Goal: Task Accomplishment & Management: Manage account settings

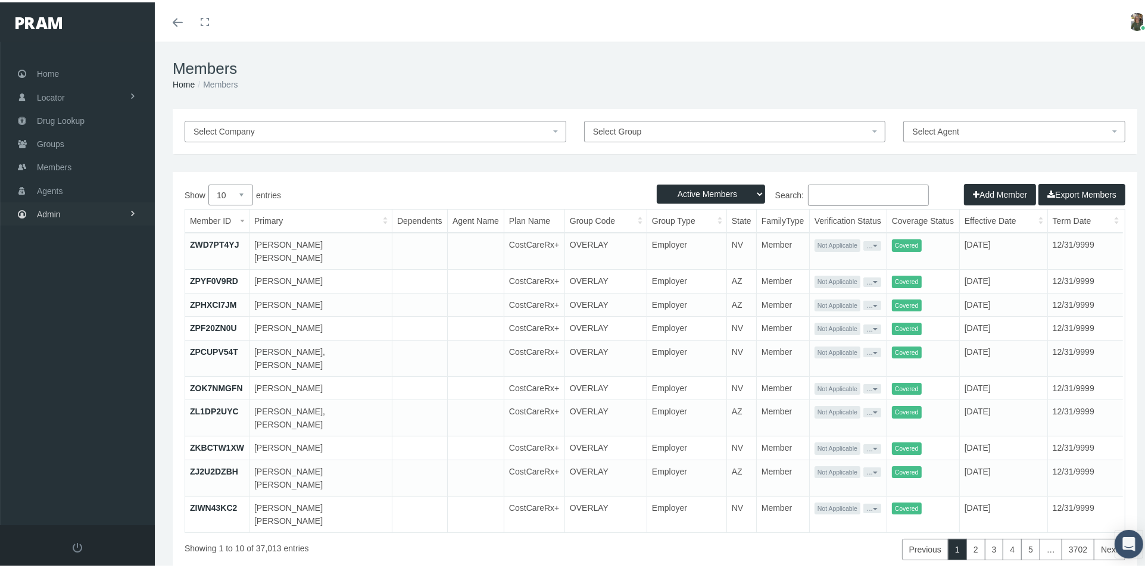
click at [59, 208] on span "Admin" at bounding box center [49, 212] width 24 height 23
click at [104, 304] on link "Group Billing" at bounding box center [77, 304] width 155 height 21
click at [93, 385] on link "Payments" at bounding box center [77, 391] width 155 height 21
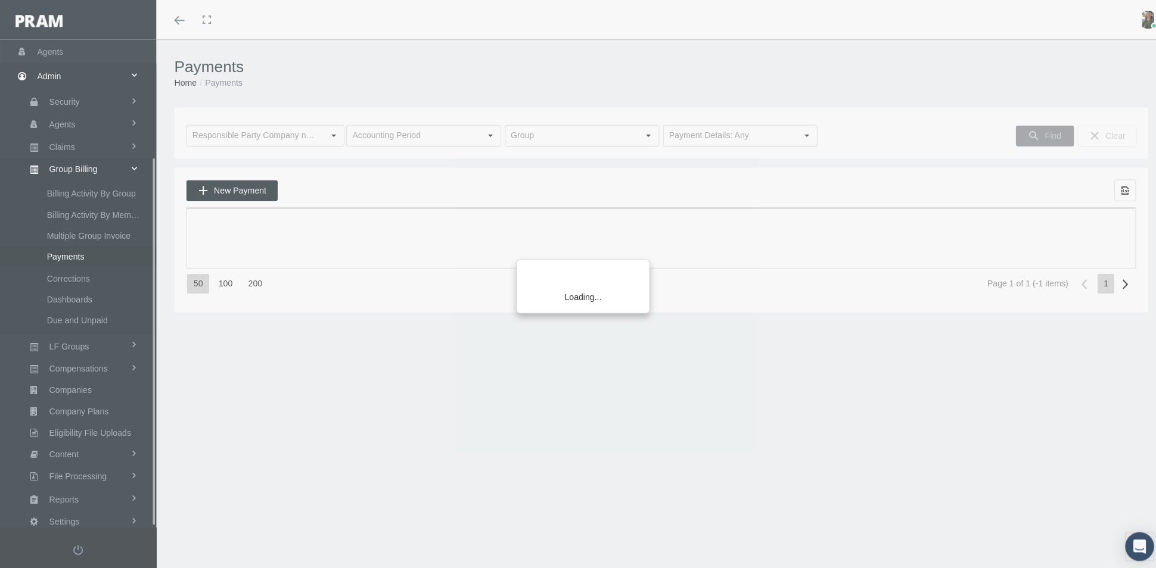
scroll to position [154, 0]
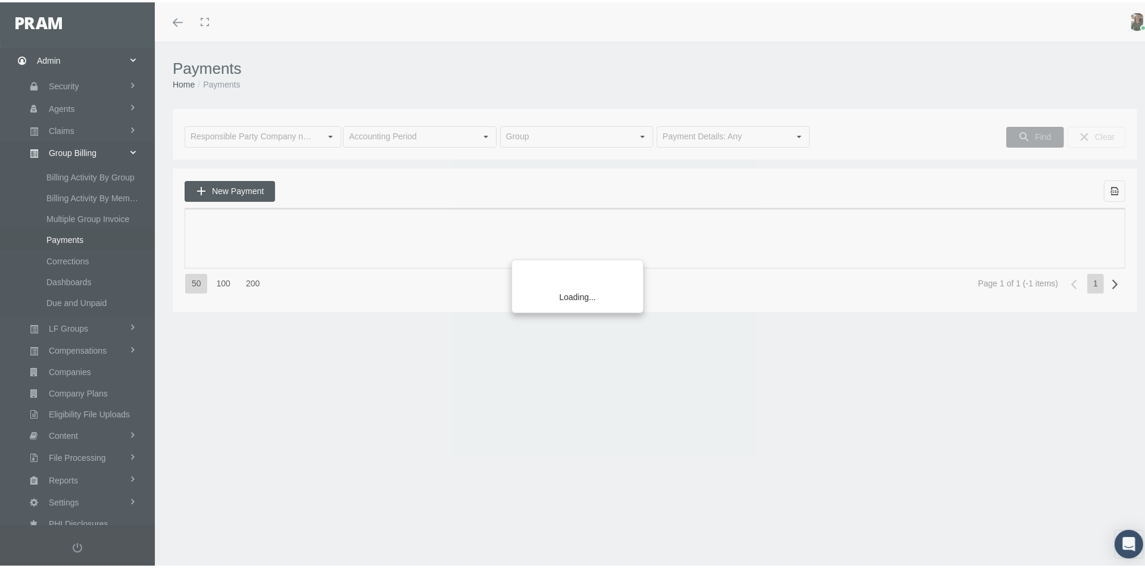
click at [252, 185] on span "New Payment" at bounding box center [238, 189] width 52 height 10
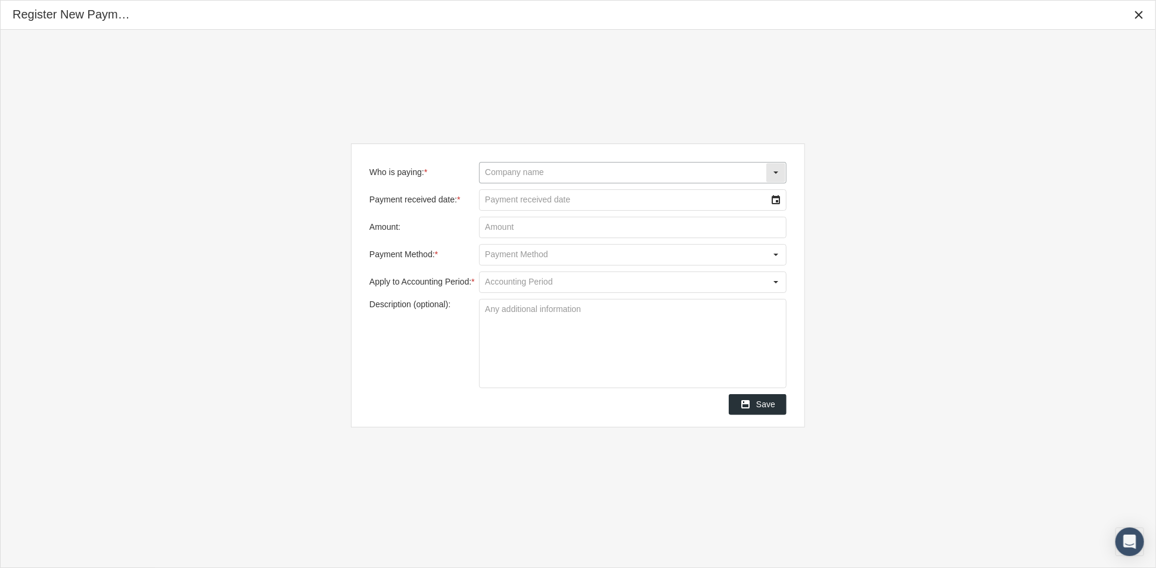
click at [581, 176] on input "Who is paying: *" at bounding box center [622, 173] width 286 height 20
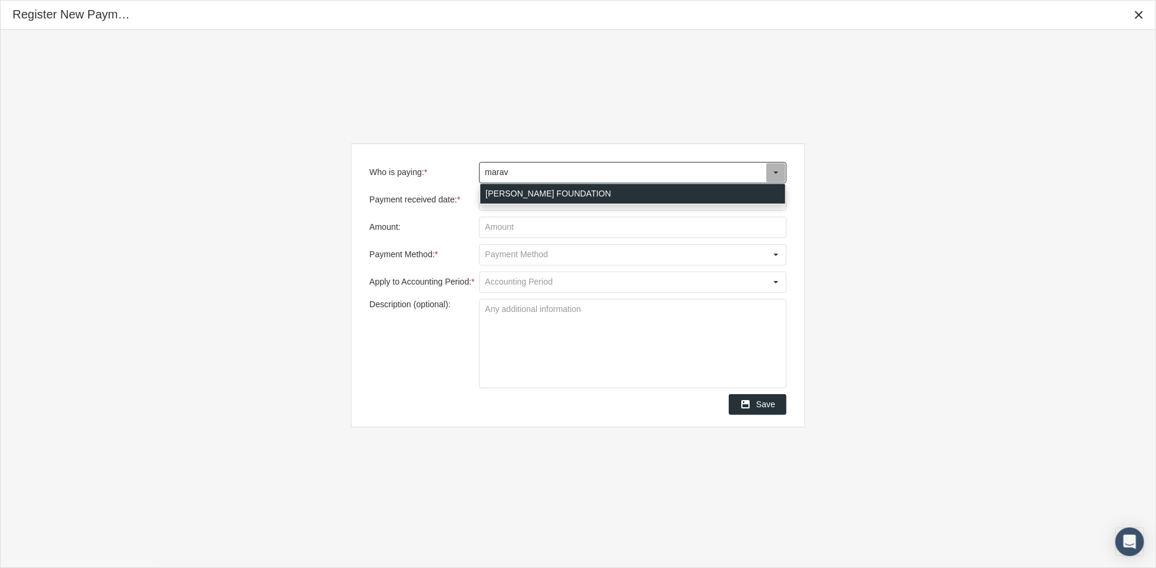
click at [591, 189] on div "MARAVILLA FOUNDATION" at bounding box center [632, 194] width 305 height 20
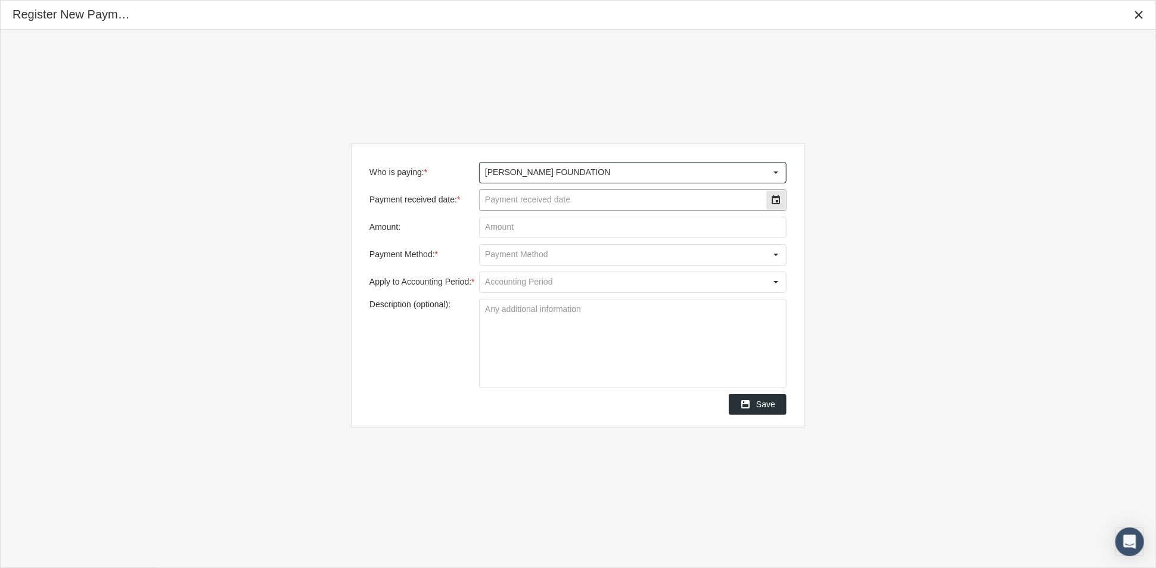
type input "MARAVILLA FOUNDATION"
click at [772, 202] on div "Select" at bounding box center [775, 200] width 19 height 19
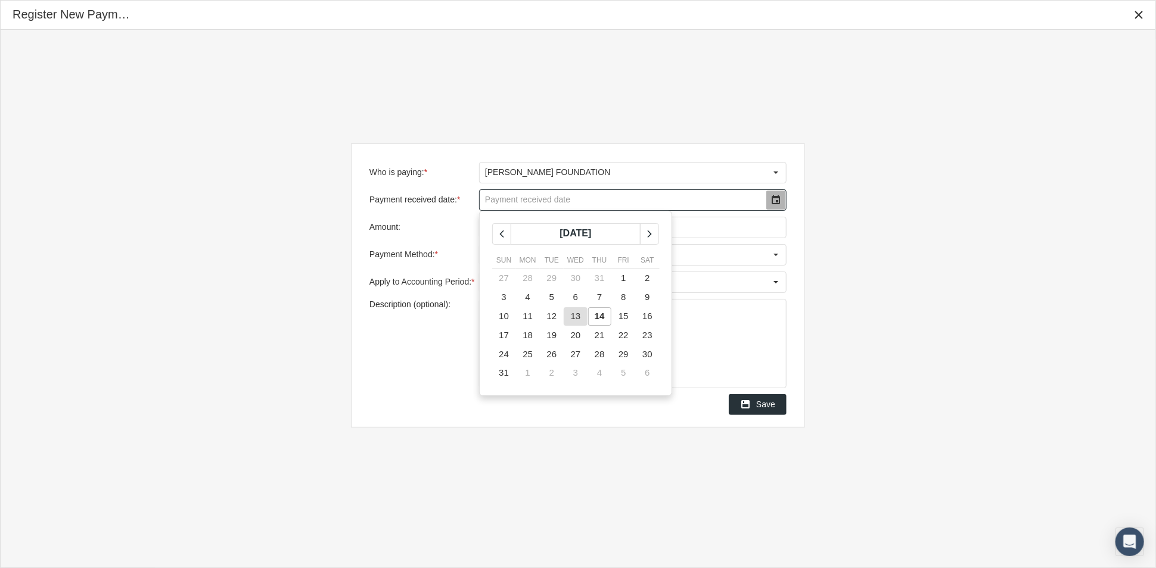
click at [574, 316] on span "13" at bounding box center [576, 316] width 10 height 10
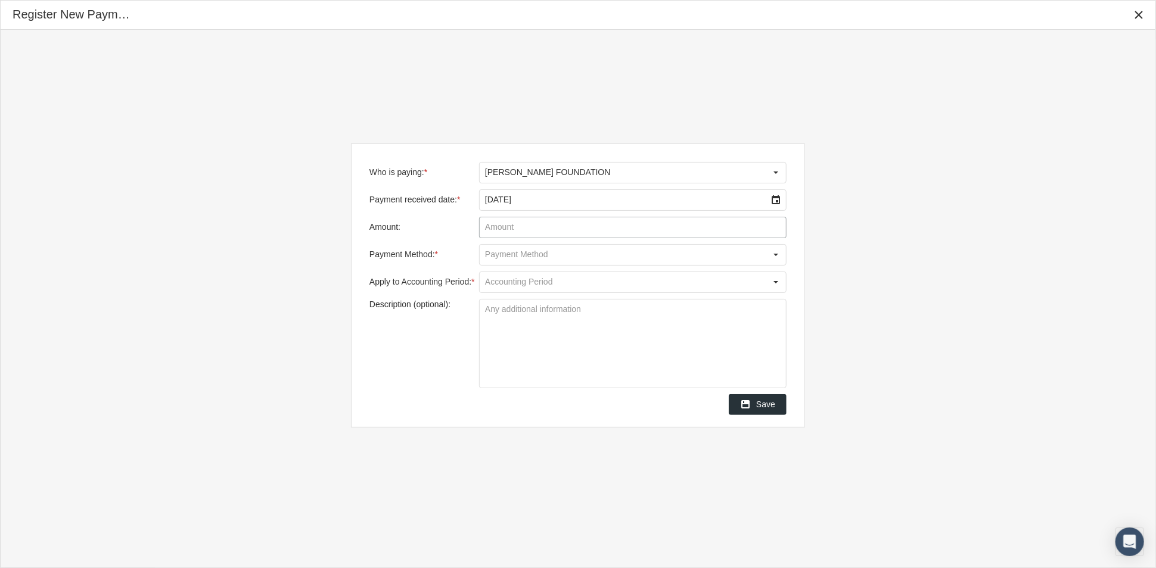
click at [691, 226] on input "Amount:" at bounding box center [632, 227] width 306 height 20
type input "$ 13,284.00"
click at [772, 254] on div "Select" at bounding box center [775, 254] width 19 height 19
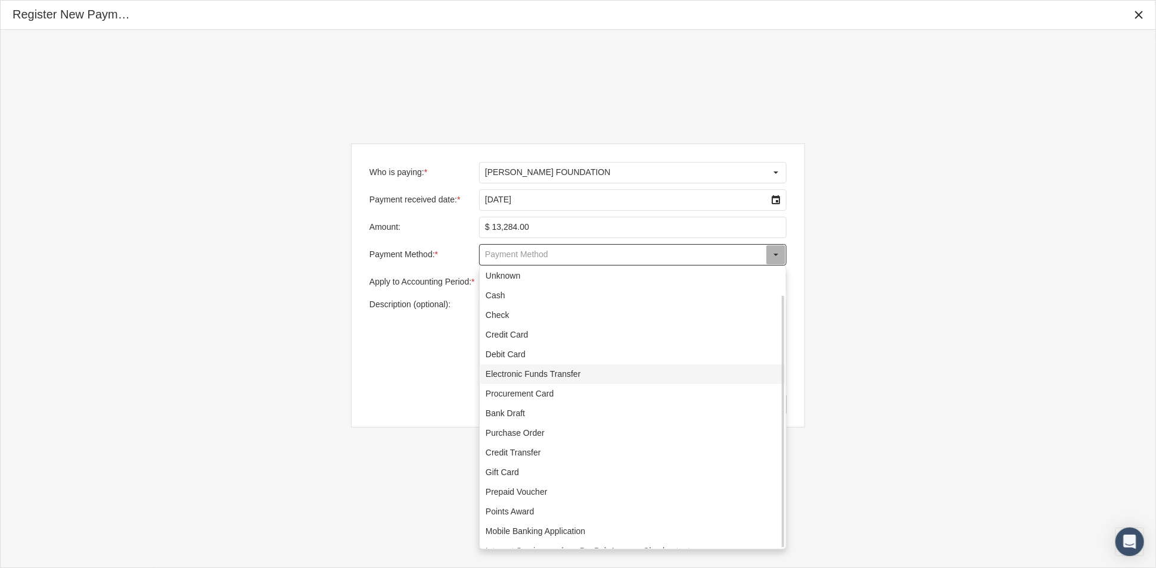
scroll to position [32, 0]
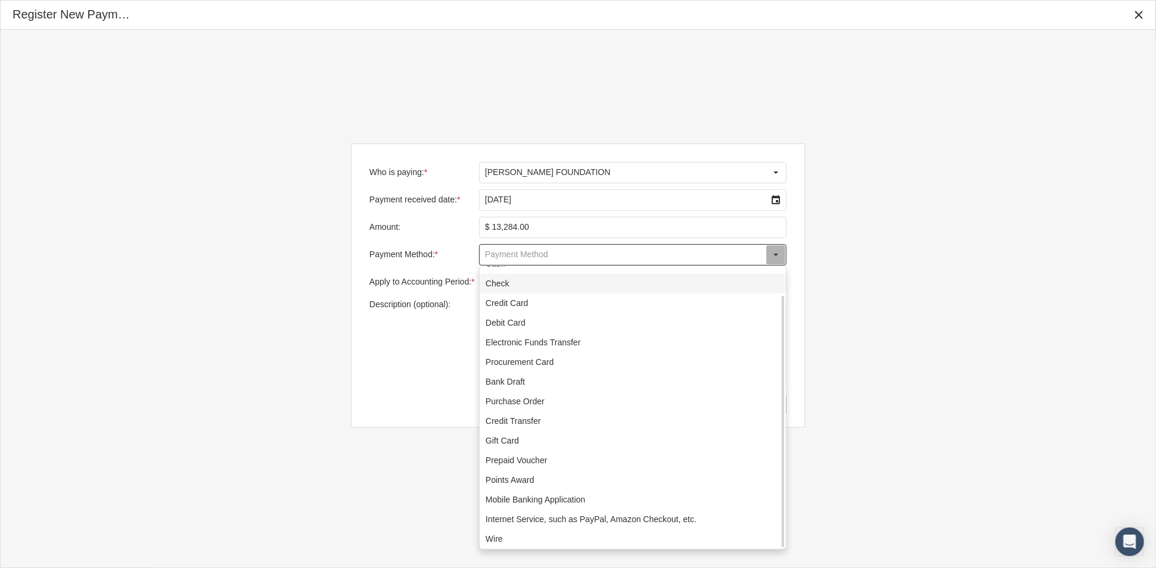
click at [529, 279] on div "Check" at bounding box center [632, 284] width 305 height 20
type input "Check"
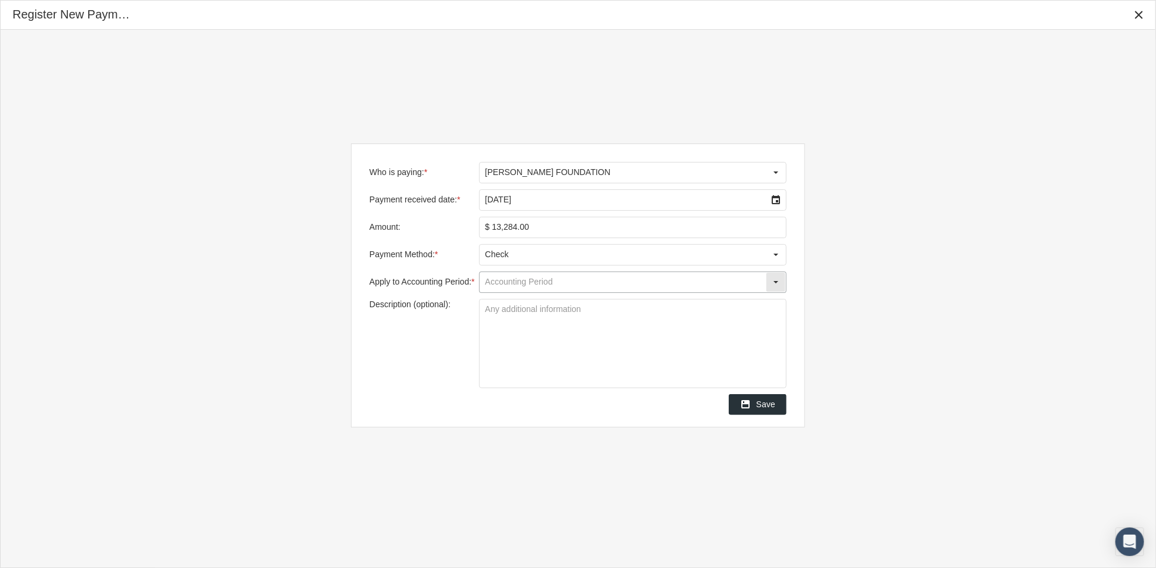
click at [707, 284] on input "Apply to Accounting Period: *" at bounding box center [622, 282] width 286 height 20
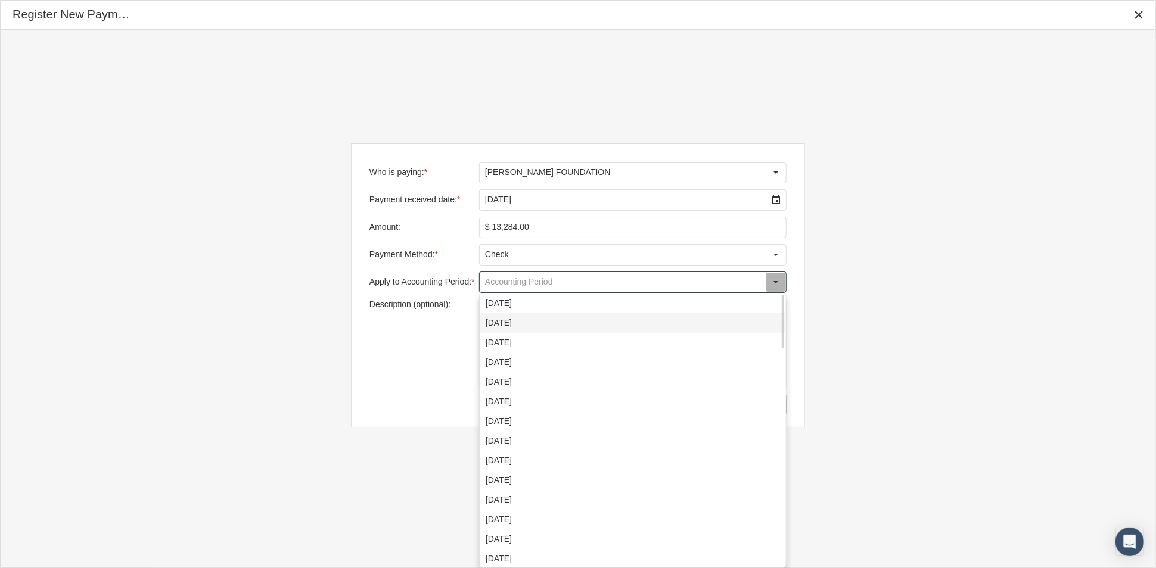
click at [657, 316] on div "August 2025" at bounding box center [632, 323] width 305 height 20
type input "August 2025"
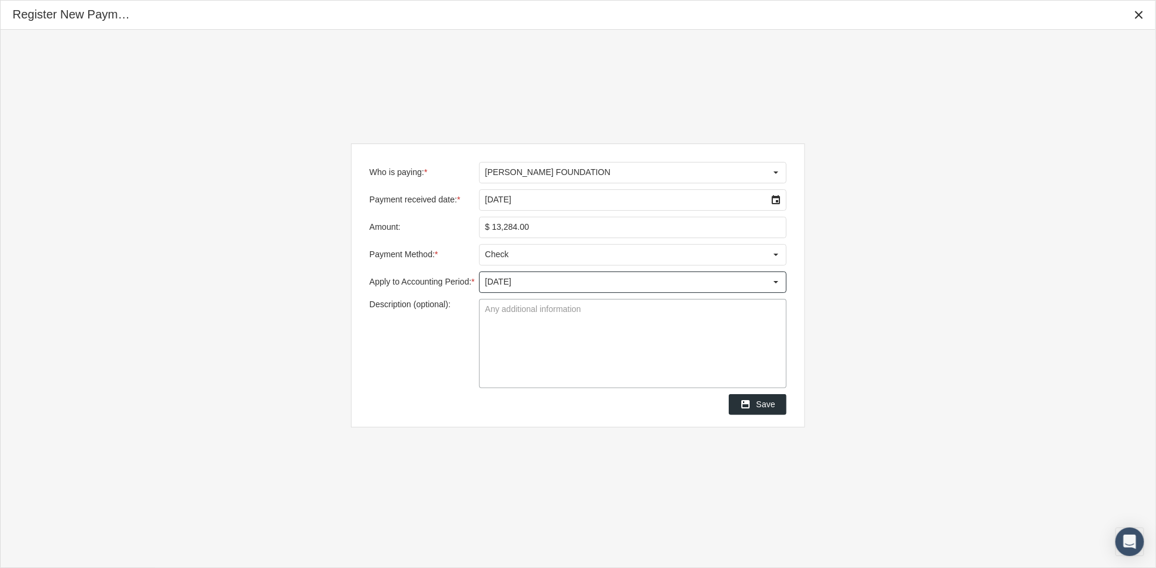
click at [593, 337] on textarea "Description (optional):" at bounding box center [632, 344] width 306 height 88
type textarea "Check # 2634"
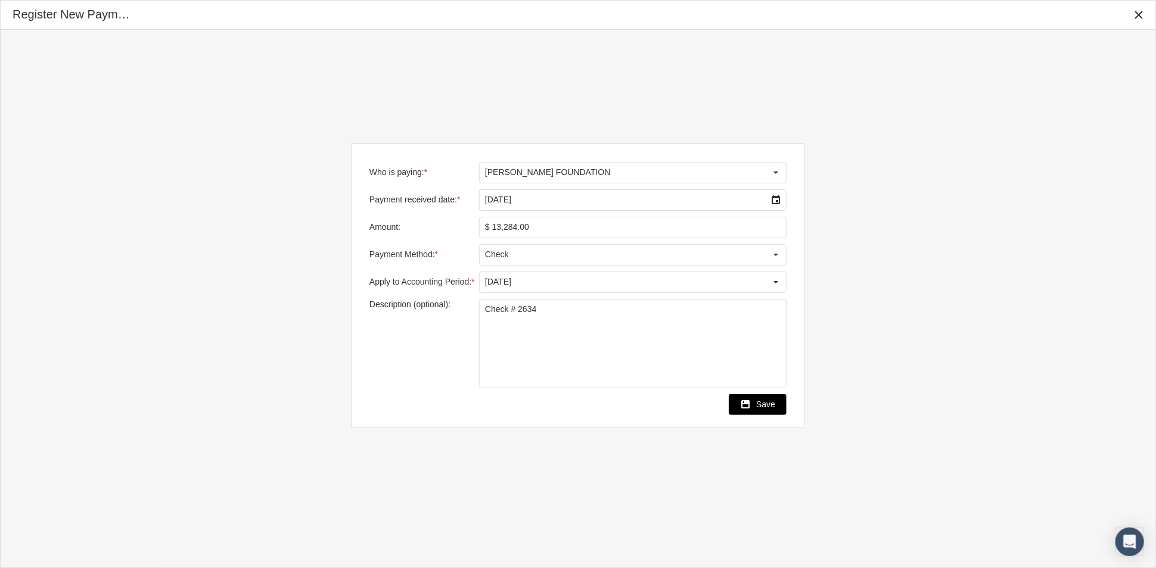
click at [767, 409] on span "Save" at bounding box center [765, 405] width 19 height 10
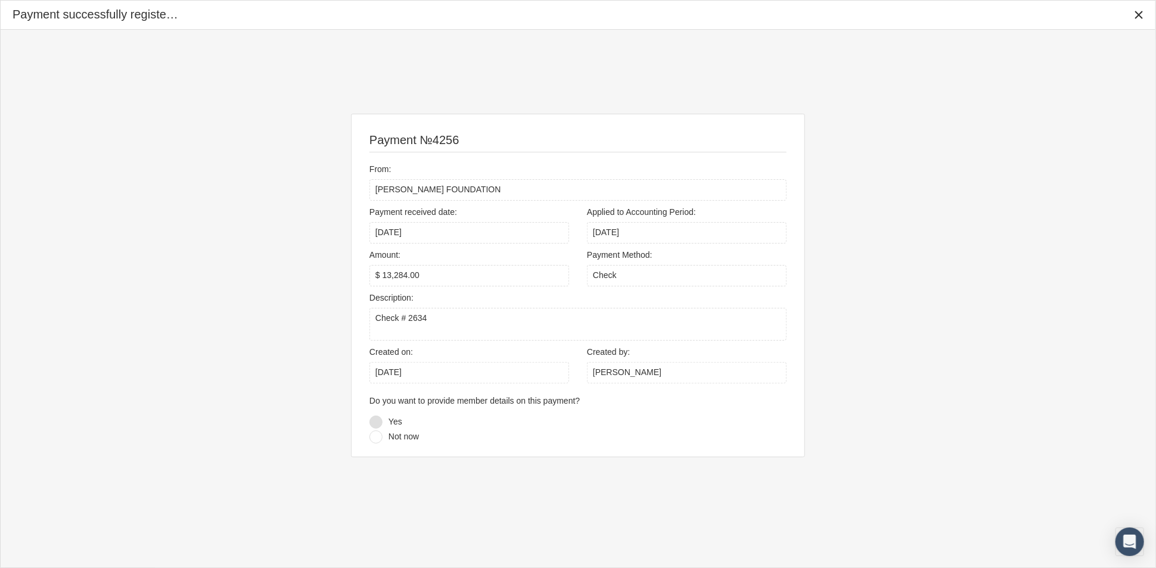
click at [377, 423] on div at bounding box center [375, 422] width 13 height 13
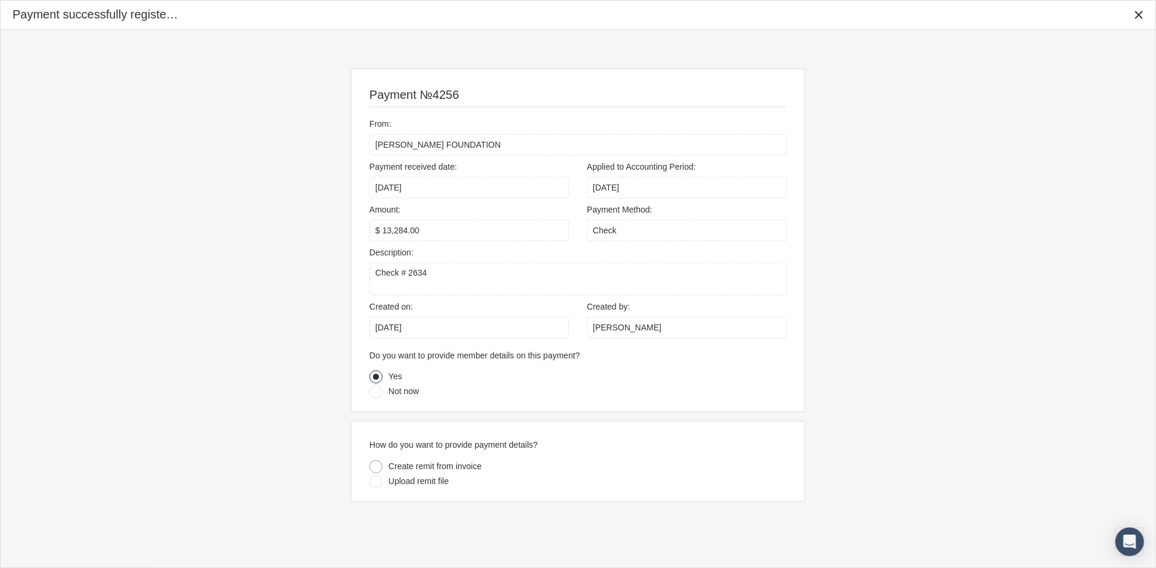
click at [374, 468] on div at bounding box center [375, 466] width 13 height 13
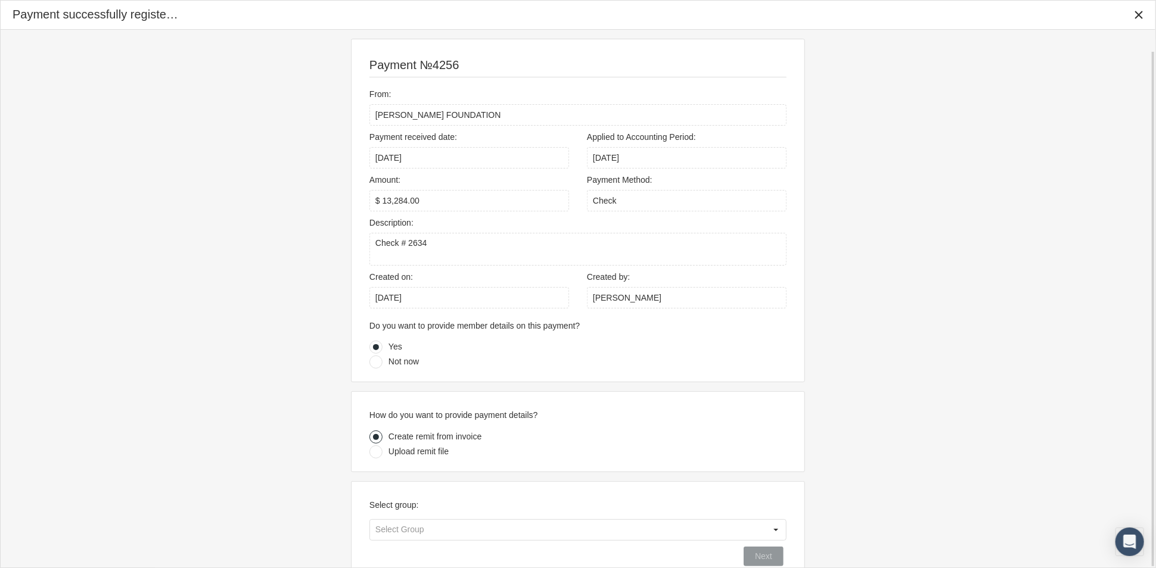
scroll to position [21, 0]
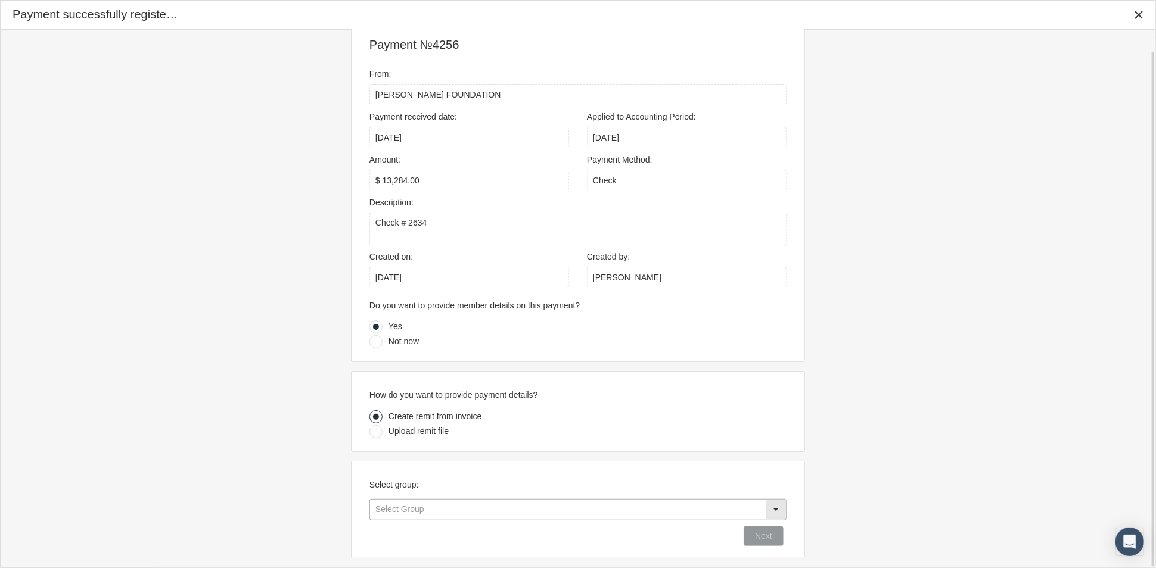
click at [773, 510] on div "Select" at bounding box center [775, 509] width 19 height 19
click at [752, 535] on div "218102 - MARAVILLA FOUNDATION" at bounding box center [577, 529] width 415 height 20
type input "218102 - MARAVILLA FOUNDATION"
click at [761, 533] on span "Next" at bounding box center [763, 536] width 17 height 10
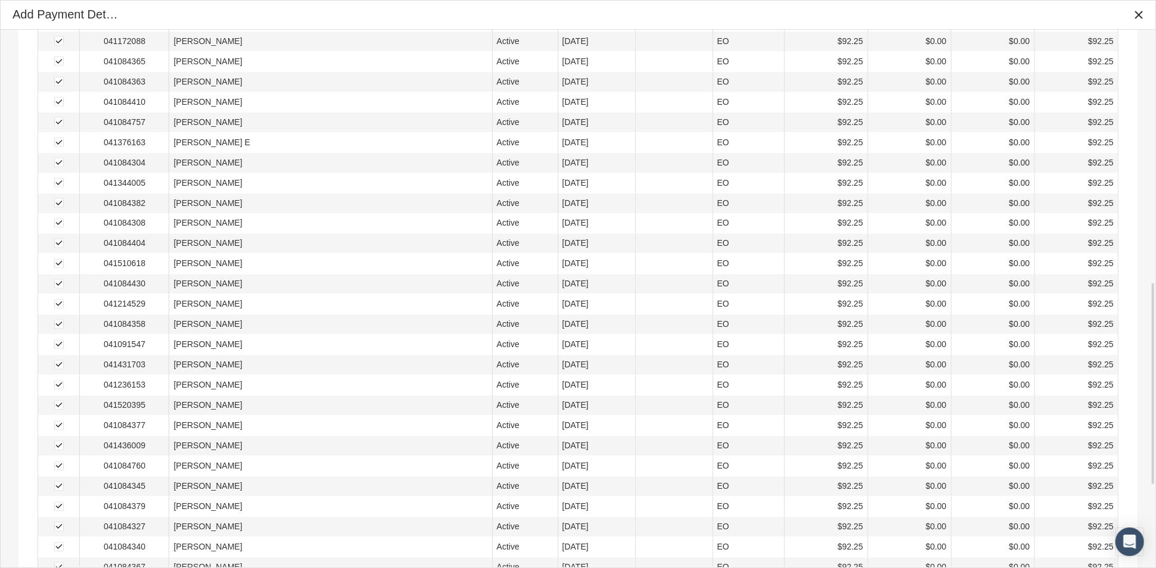
scroll to position [887, 0]
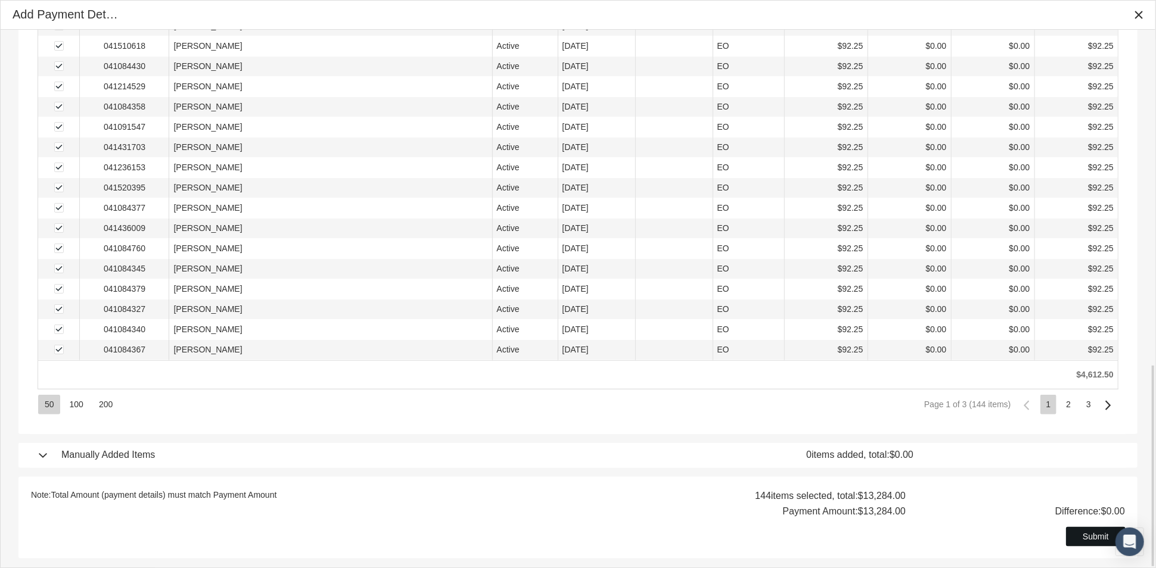
click at [1086, 538] on span "Submit" at bounding box center [1095, 537] width 26 height 10
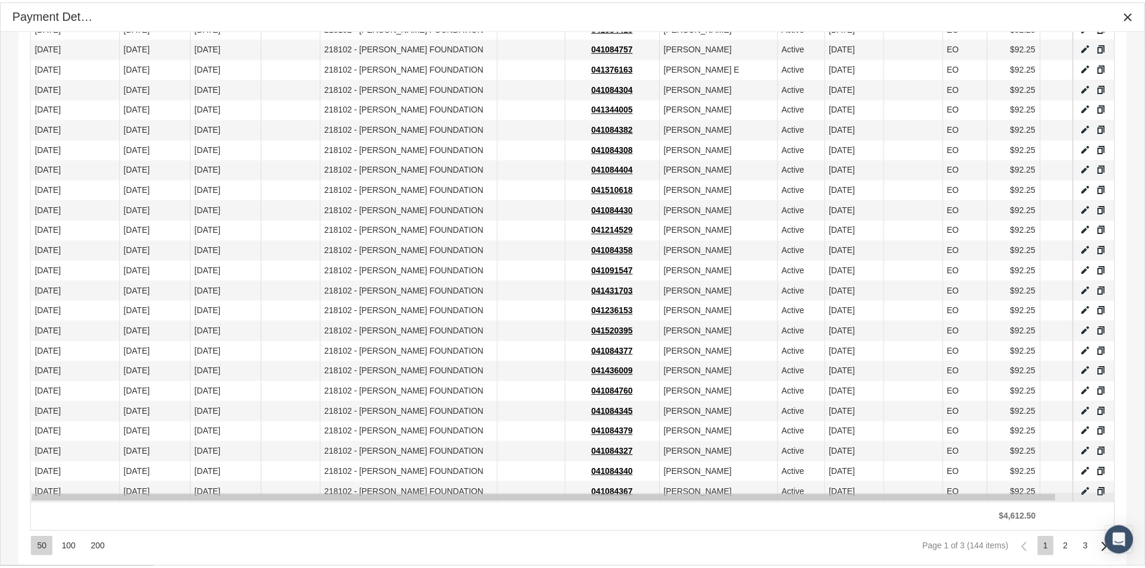
scroll to position [787, 0]
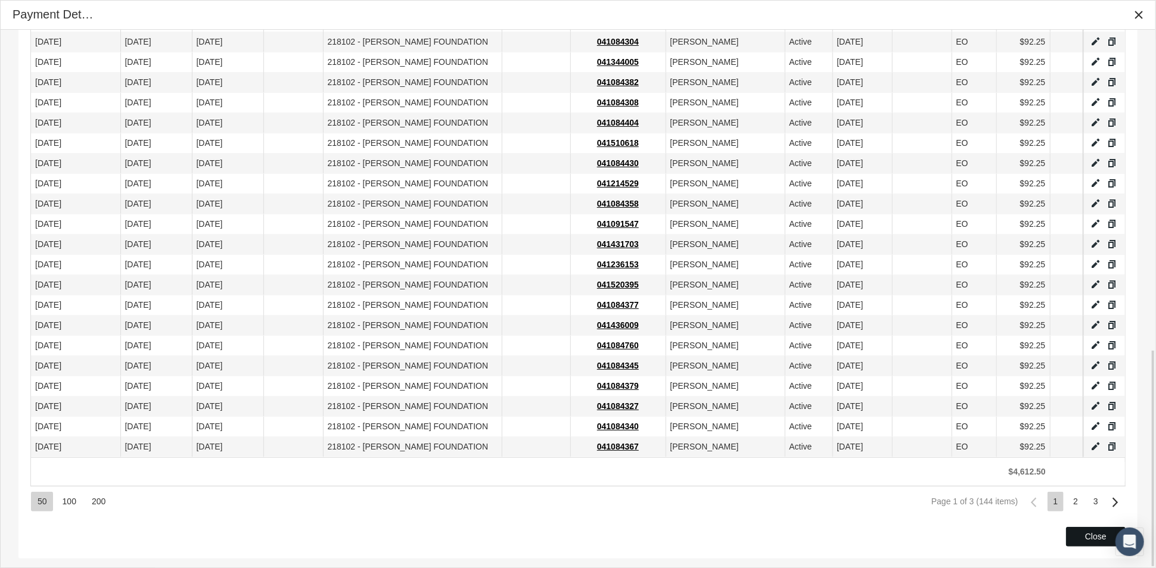
click at [1083, 535] on div "Close" at bounding box center [1095, 537] width 58 height 18
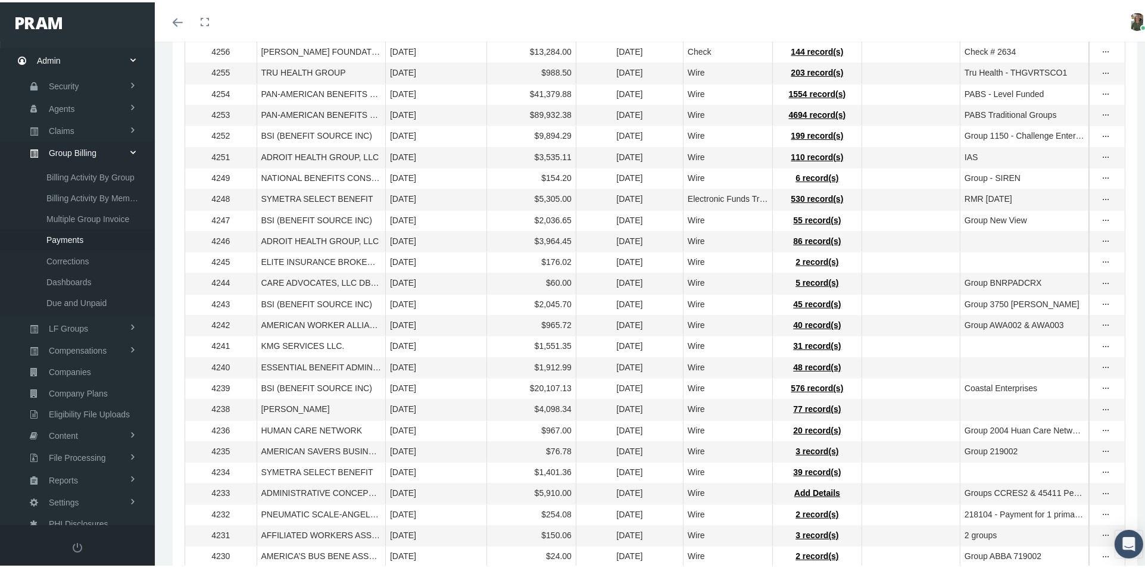
scroll to position [264, 0]
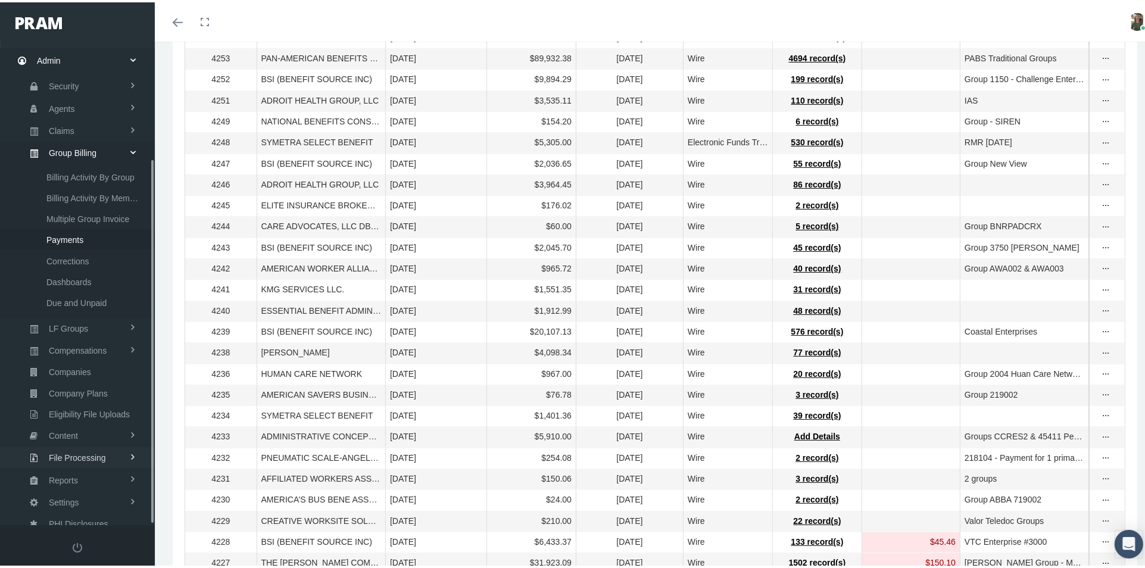
click at [79, 450] on span "File Processing" at bounding box center [77, 456] width 57 height 20
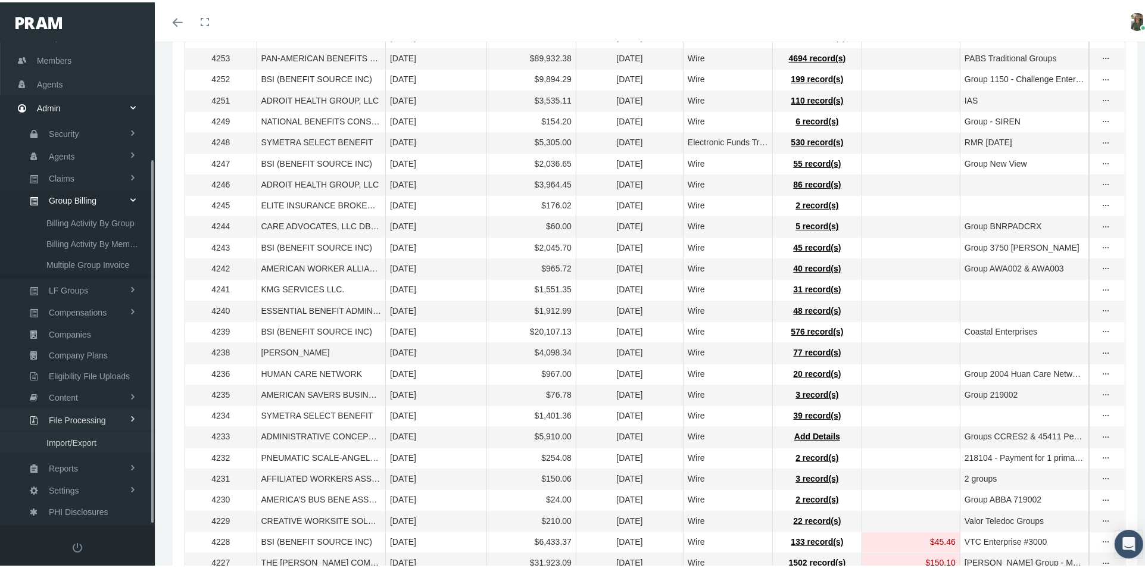
scroll to position [51, 0]
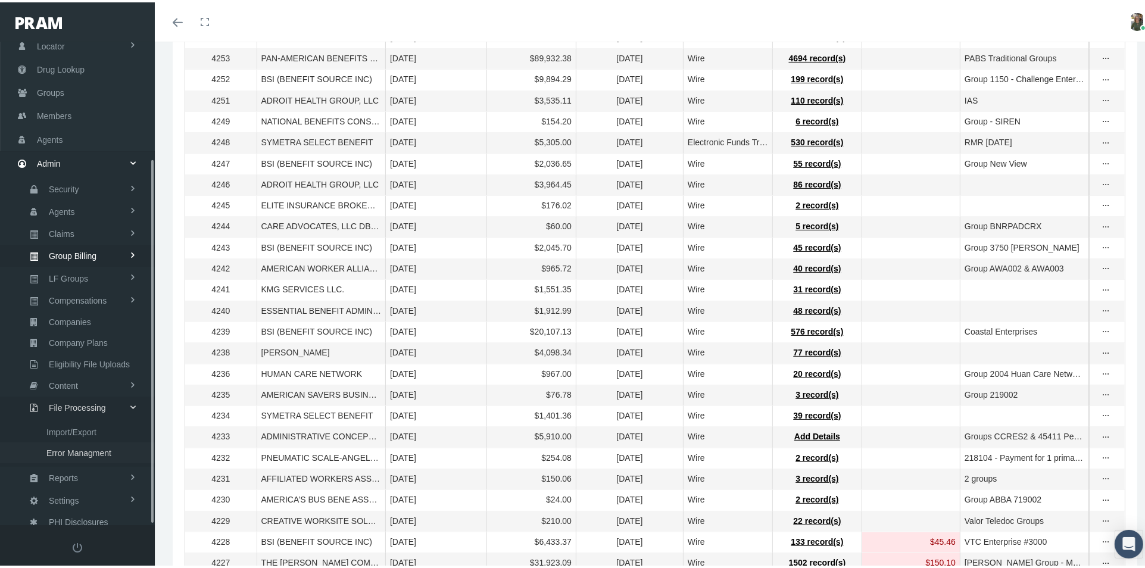
click at [82, 446] on span "Error Managment" at bounding box center [78, 451] width 65 height 20
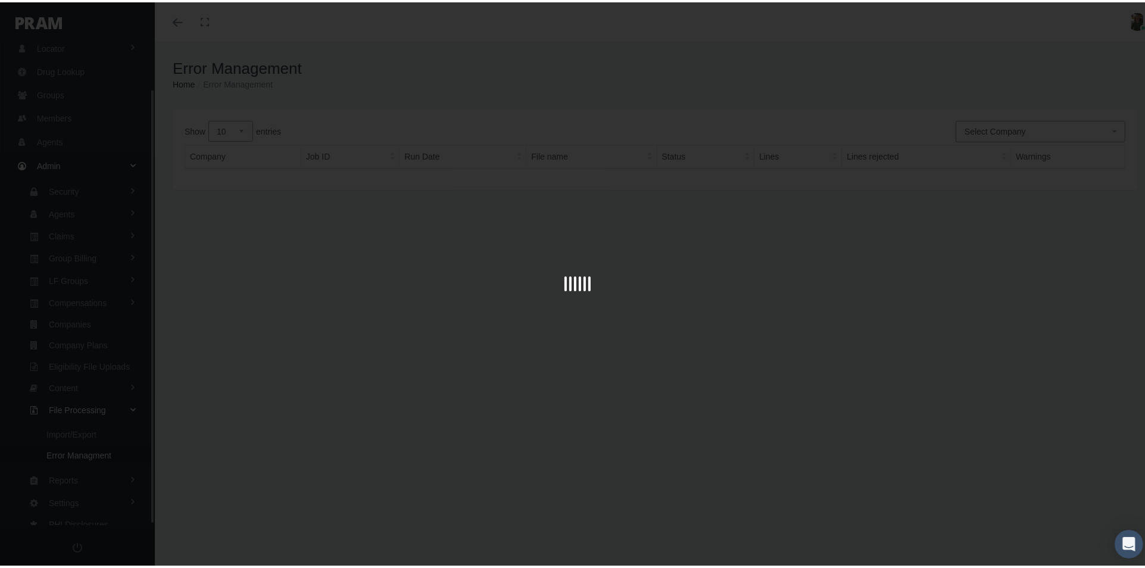
scroll to position [51, 0]
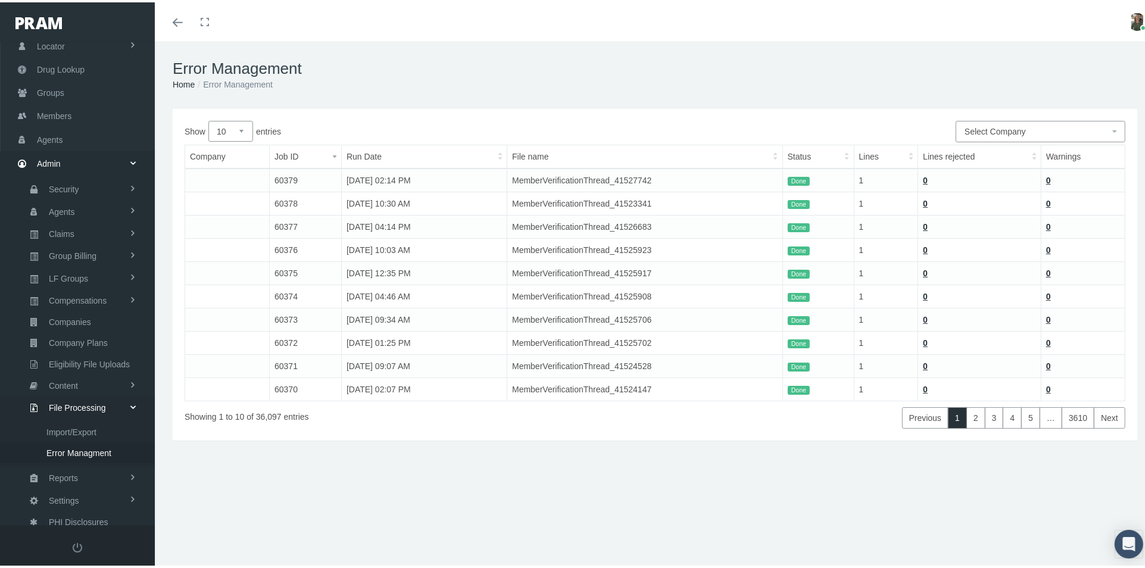
click at [1016, 426] on div "Select Company Show 10 25 50 100 entries Company Job ID Run Date File name Stat…" at bounding box center [655, 273] width 965 height 332
click at [995, 133] on span "Select Company" at bounding box center [995, 129] width 61 height 10
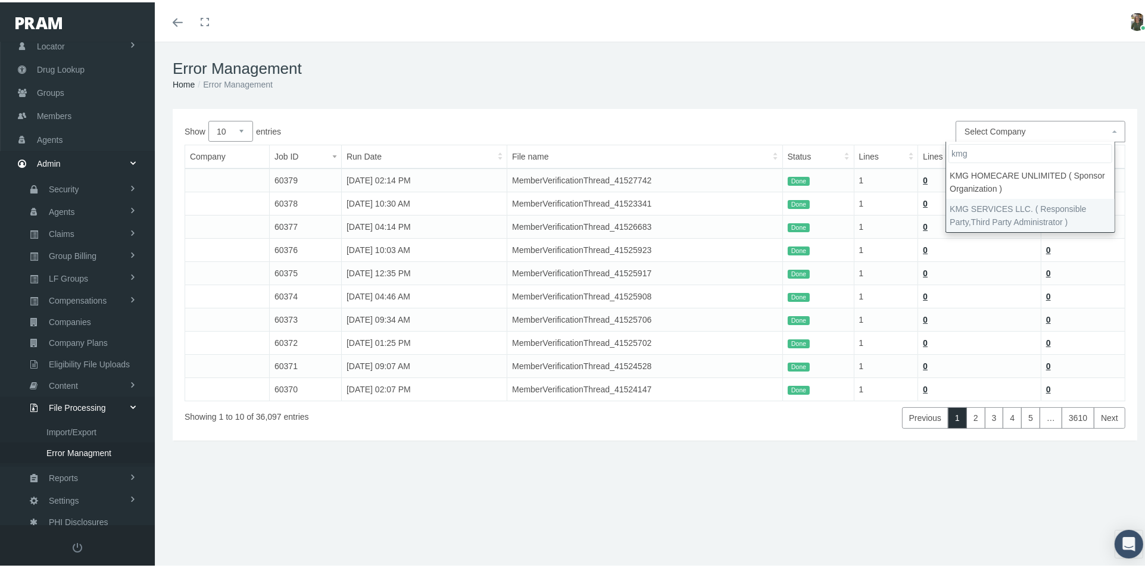
type input "kmg"
select select "7931"
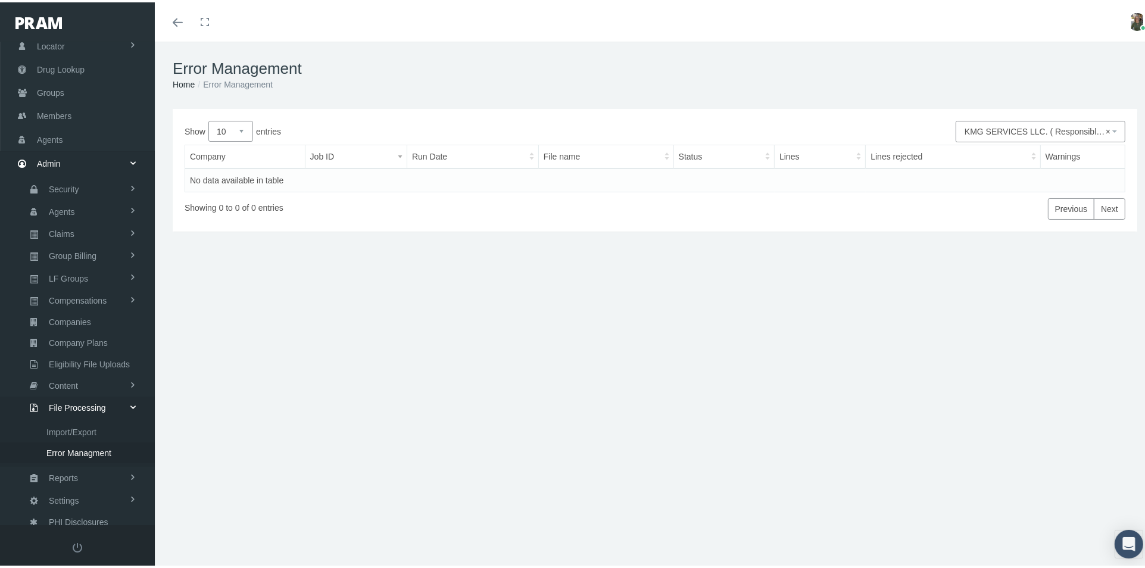
select select
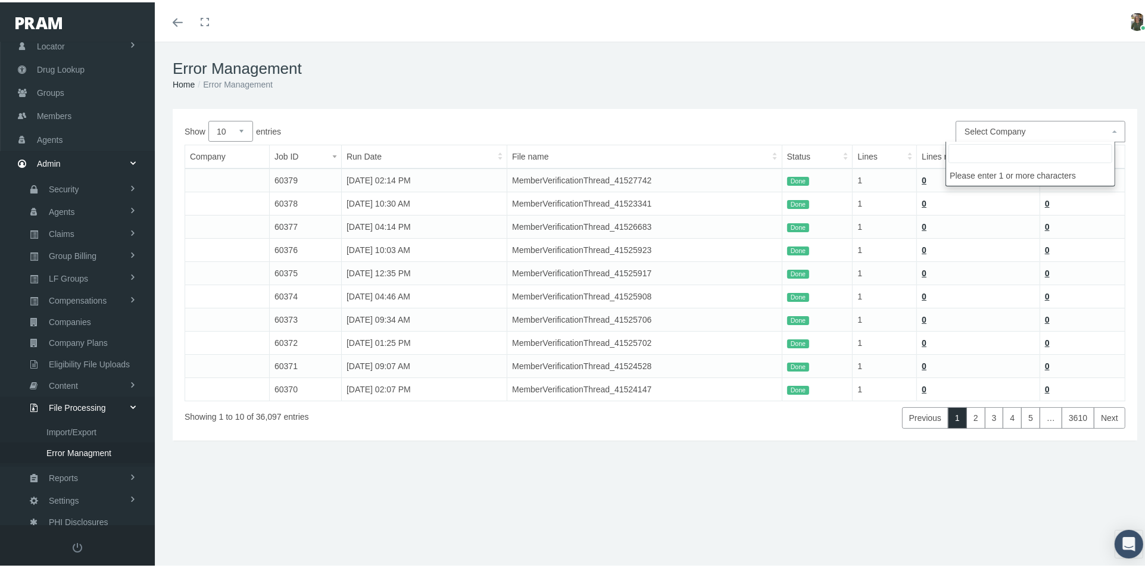
click at [1000, 150] on input "search" at bounding box center [1031, 151] width 164 height 19
type input "sasid"
select select "4779"
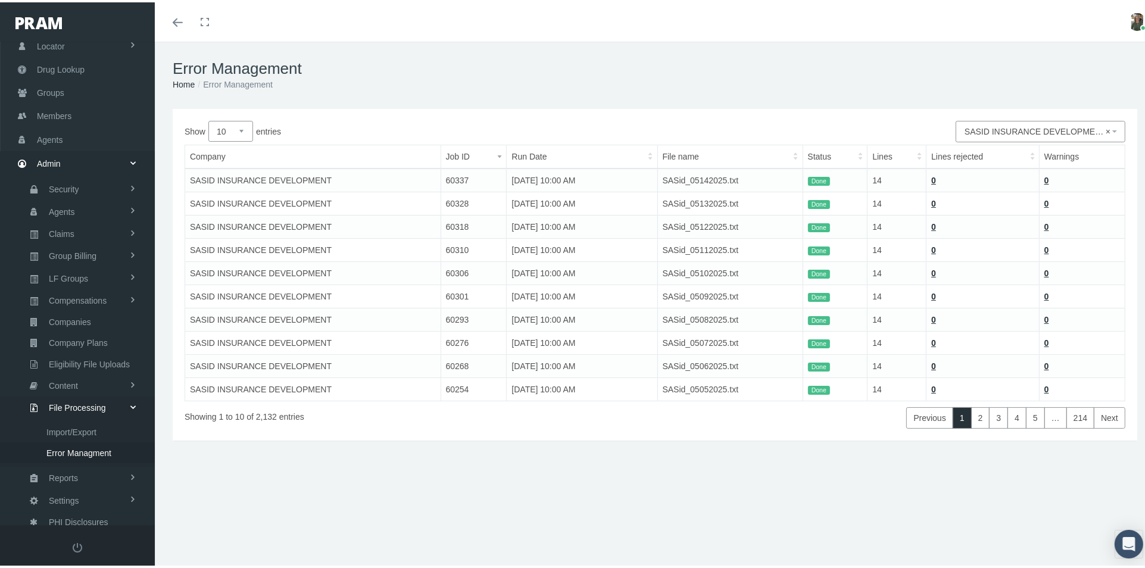
select select
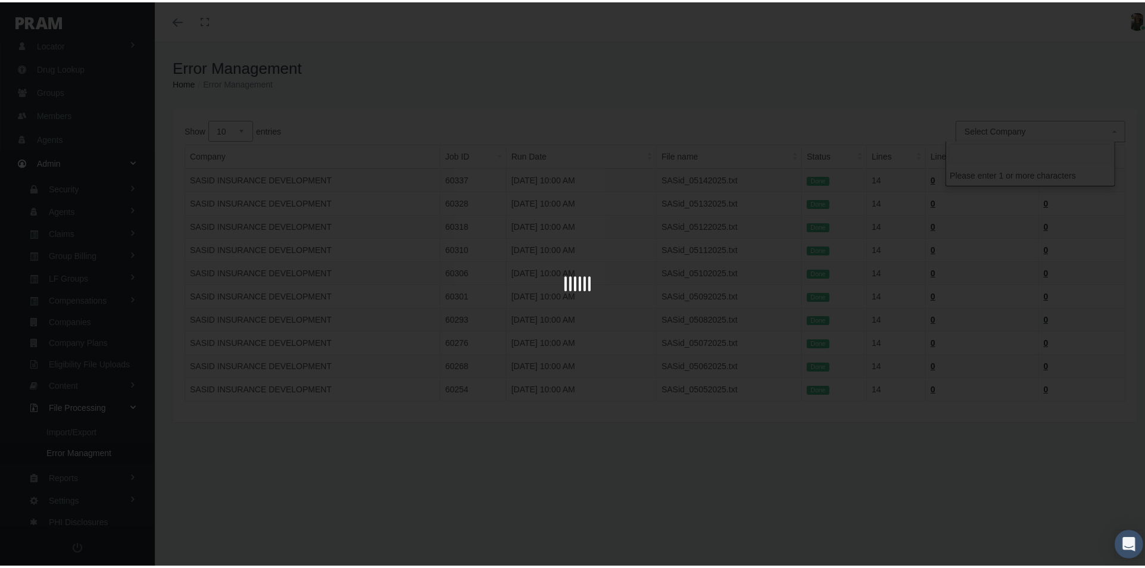
click at [995, 148] on input "search" at bounding box center [1031, 151] width 164 height 19
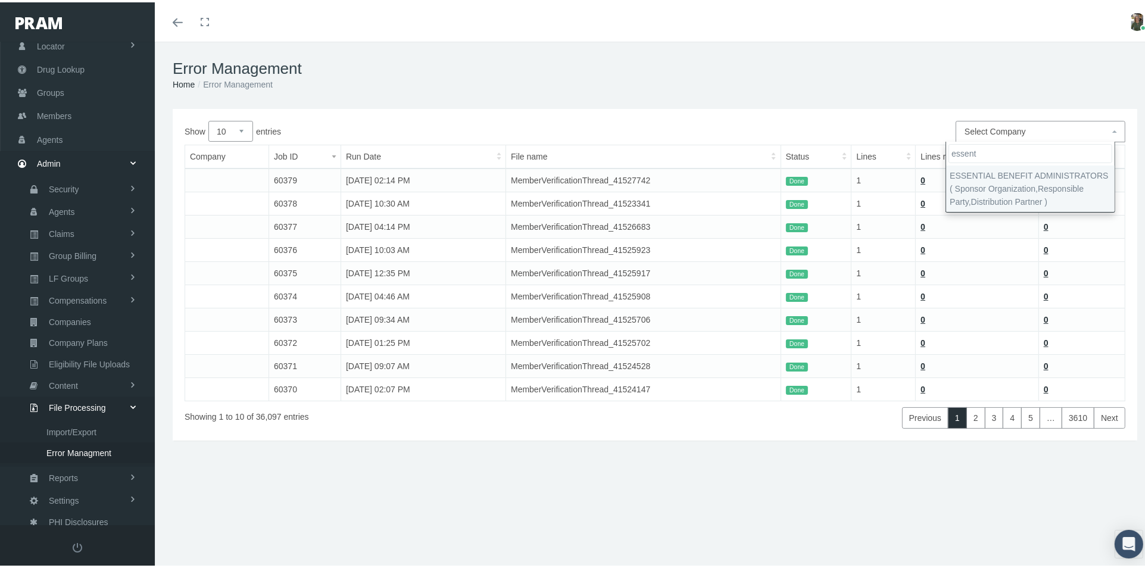
type input "essent"
select select "4826"
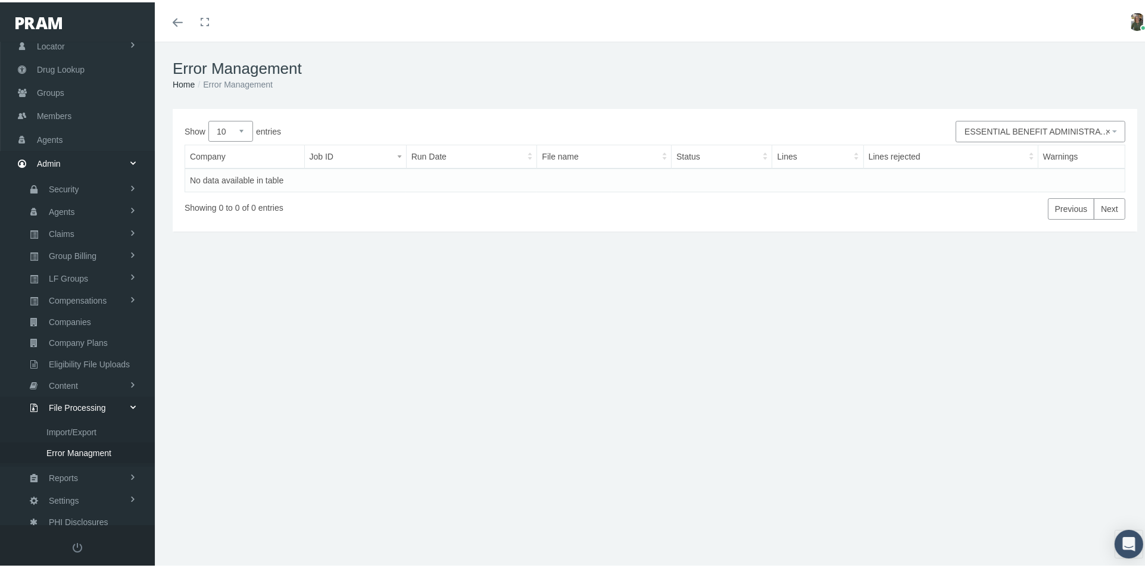
select select
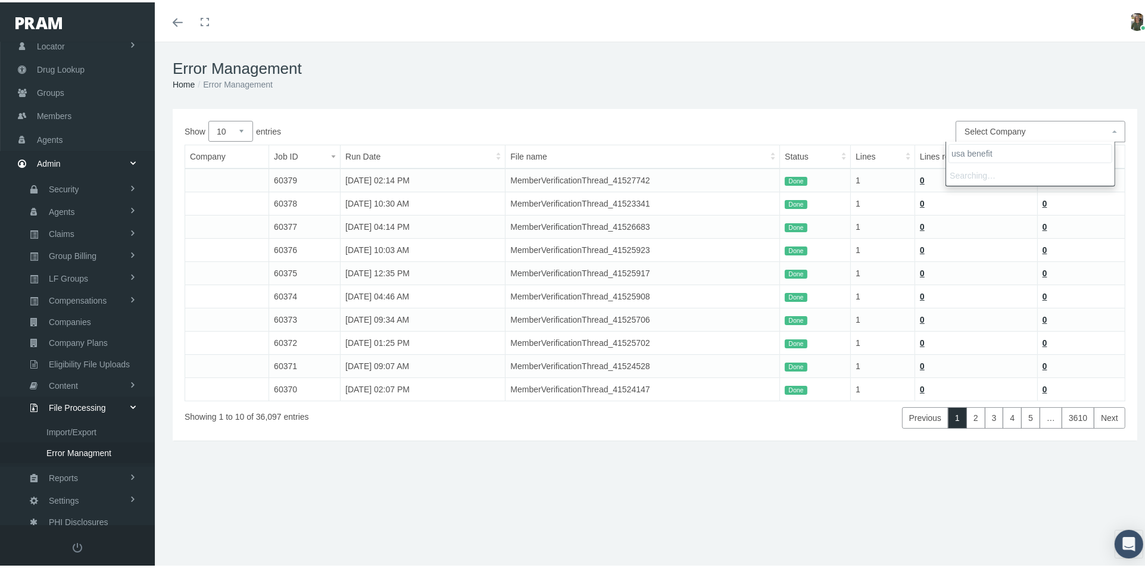
type input "usa benefits"
select select "7668"
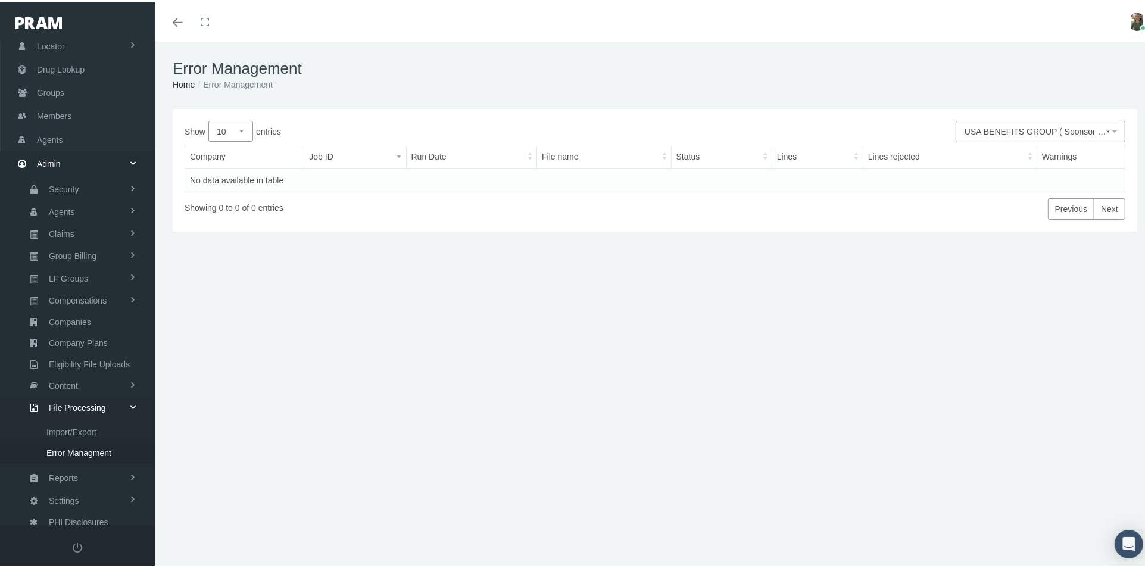
select select
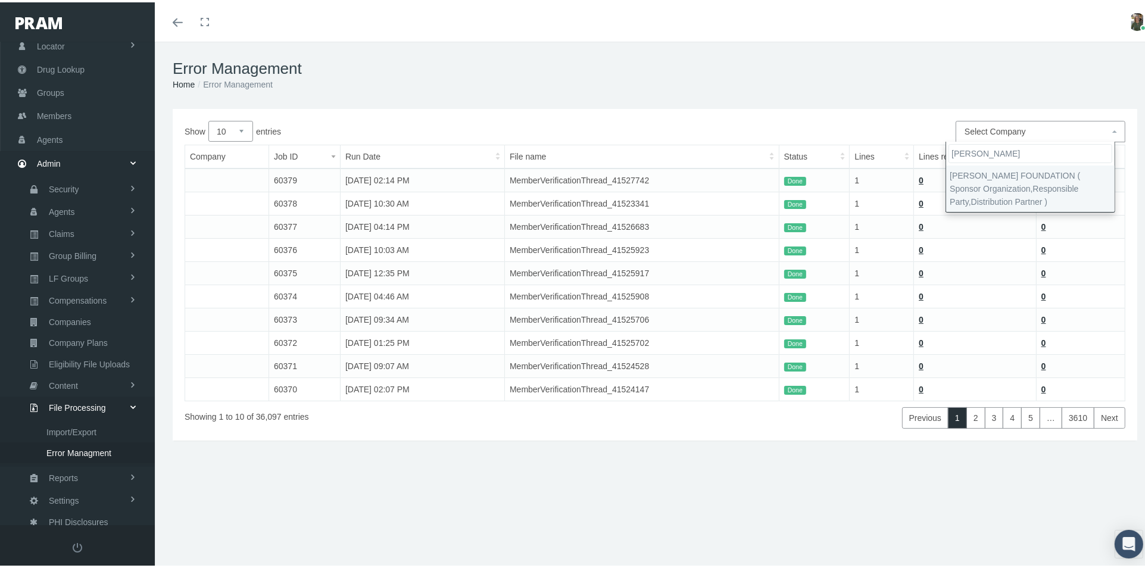
type input "maravilla"
select select "2965"
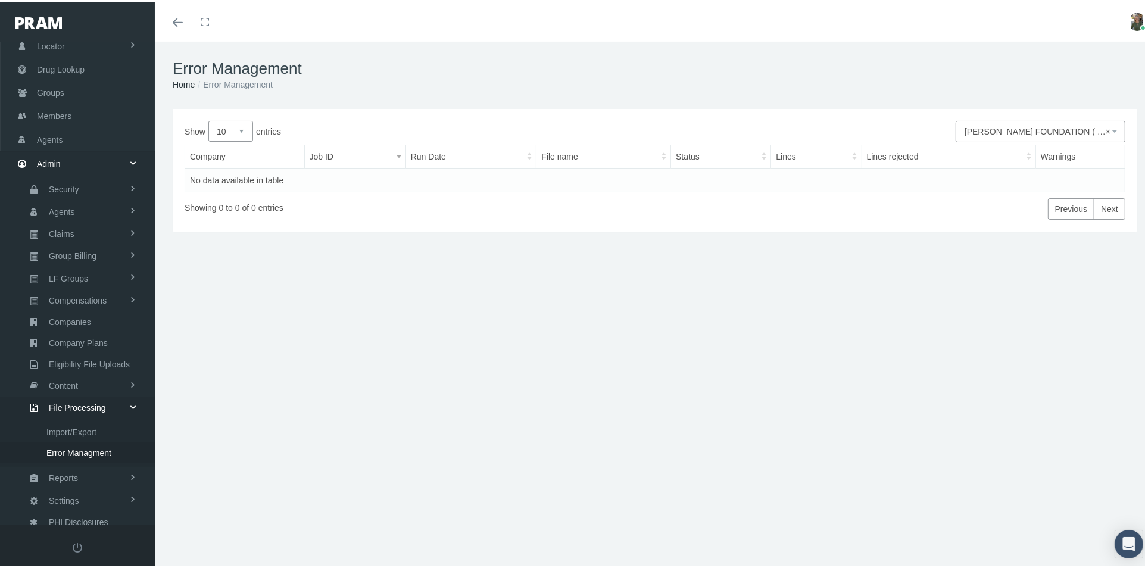
select select
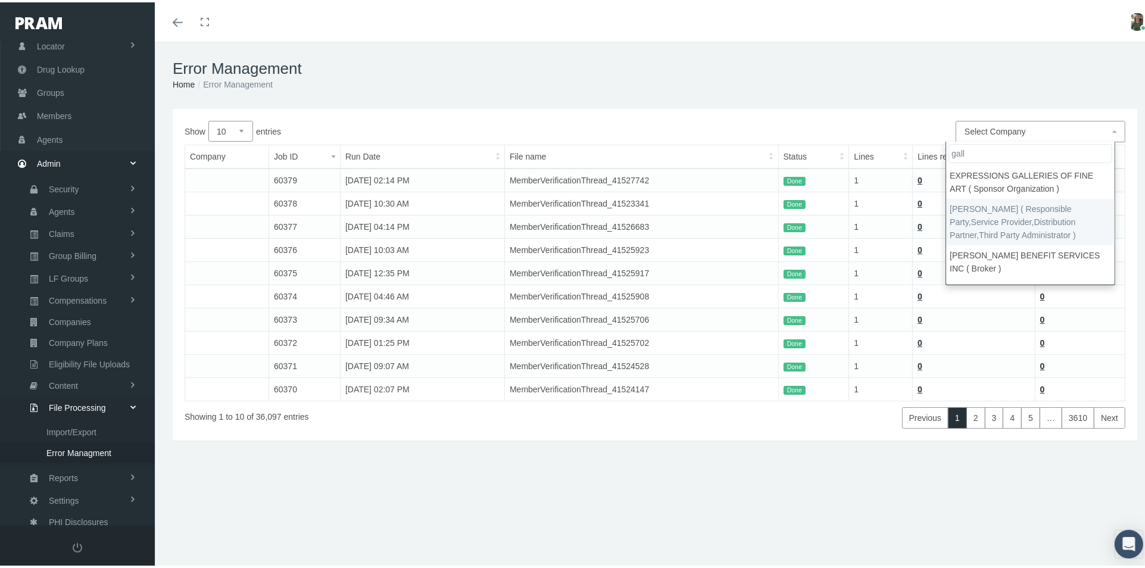
type input "gall"
select select "7939"
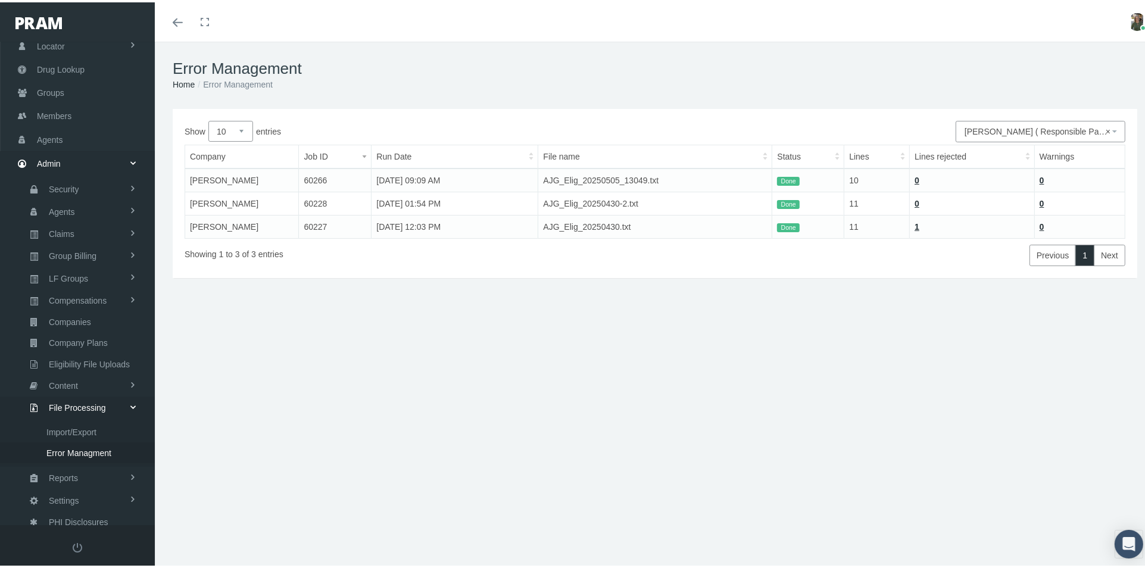
click at [915, 228] on link "1" at bounding box center [917, 225] width 5 height 10
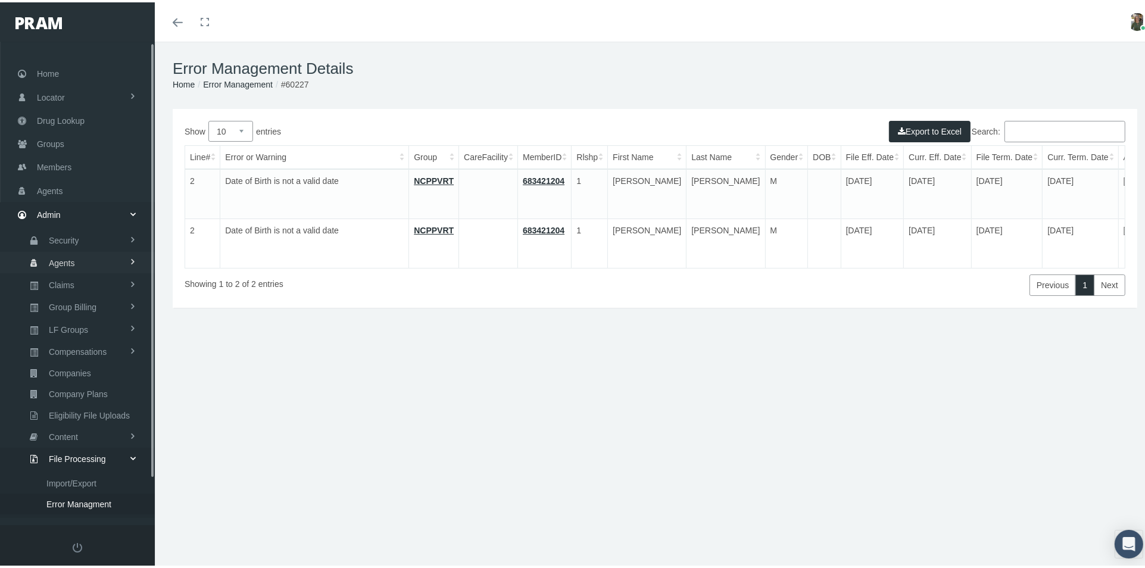
click at [61, 259] on span "Agents" at bounding box center [62, 261] width 26 height 20
click at [73, 145] on link "Groups" at bounding box center [77, 141] width 155 height 23
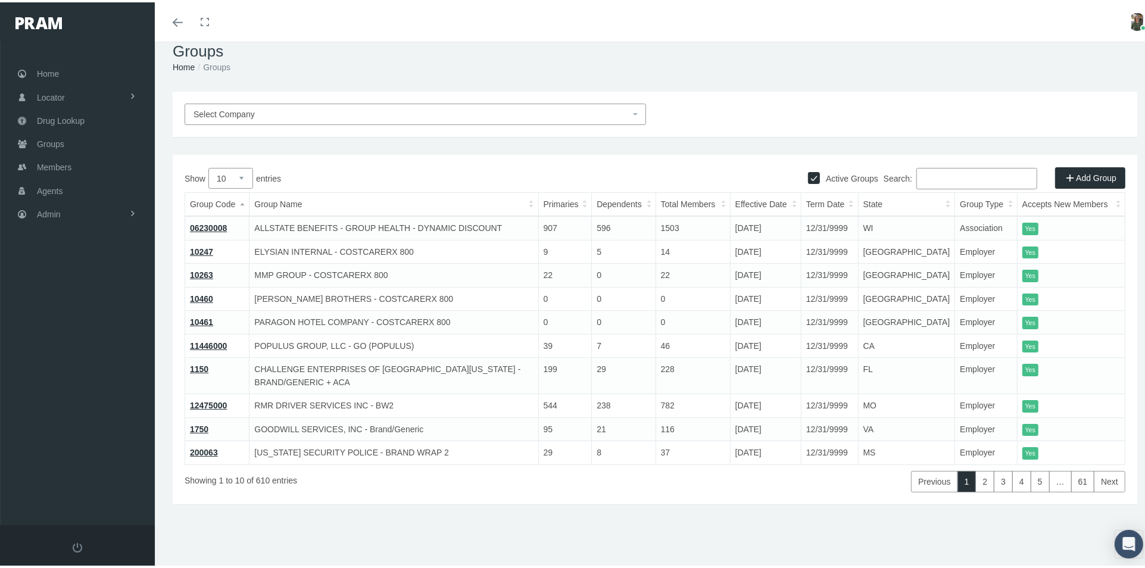
scroll to position [26, 0]
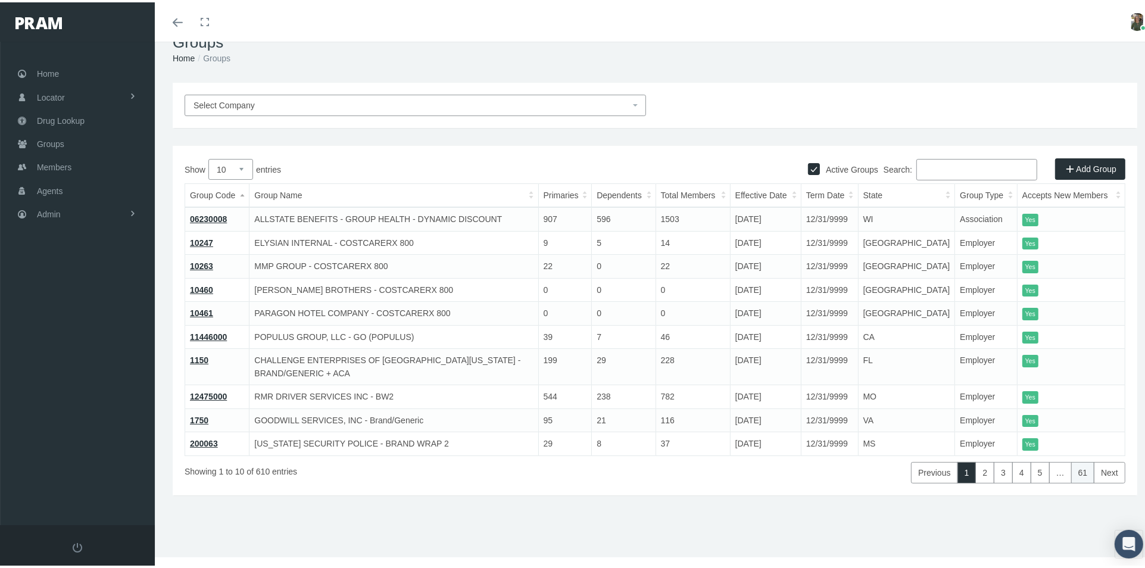
click at [1079, 460] on link "61" at bounding box center [1084, 470] width 24 height 21
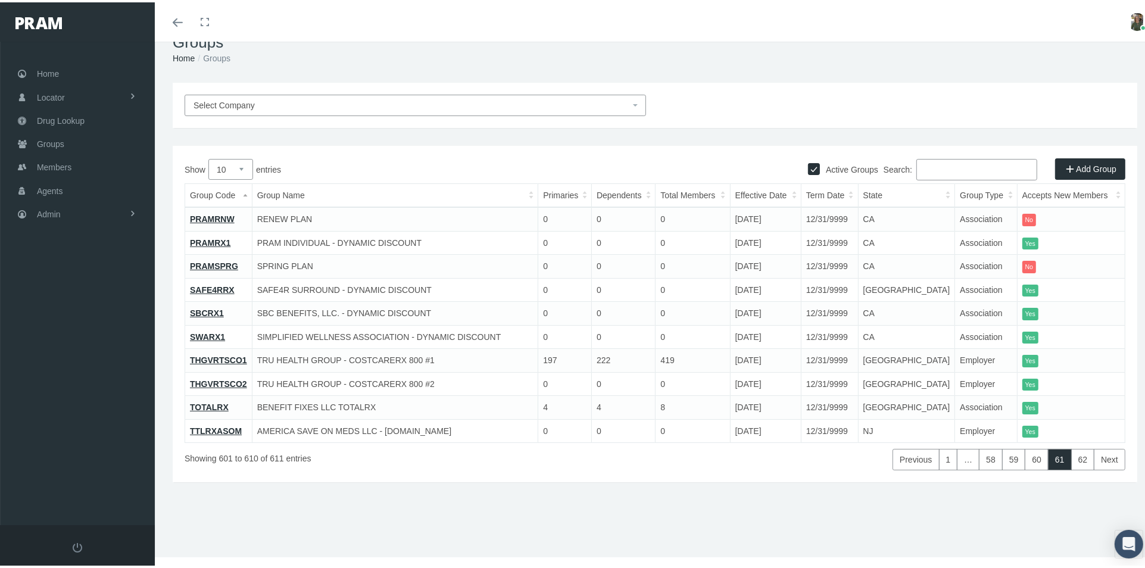
click at [232, 431] on link "TTLRXASOM" at bounding box center [216, 429] width 52 height 10
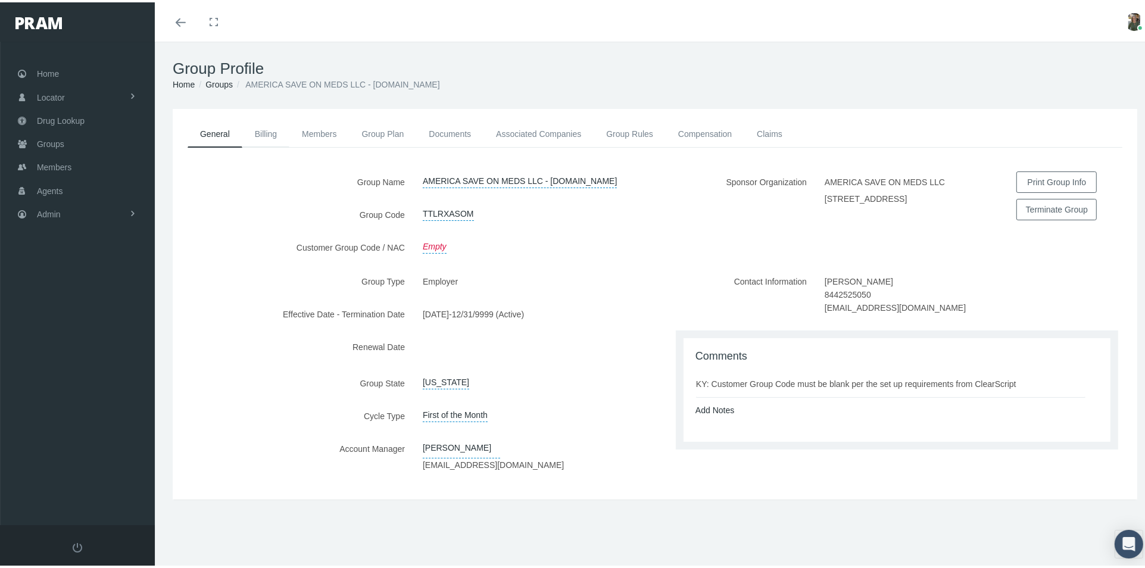
click at [264, 132] on link "Billing" at bounding box center [265, 132] width 47 height 26
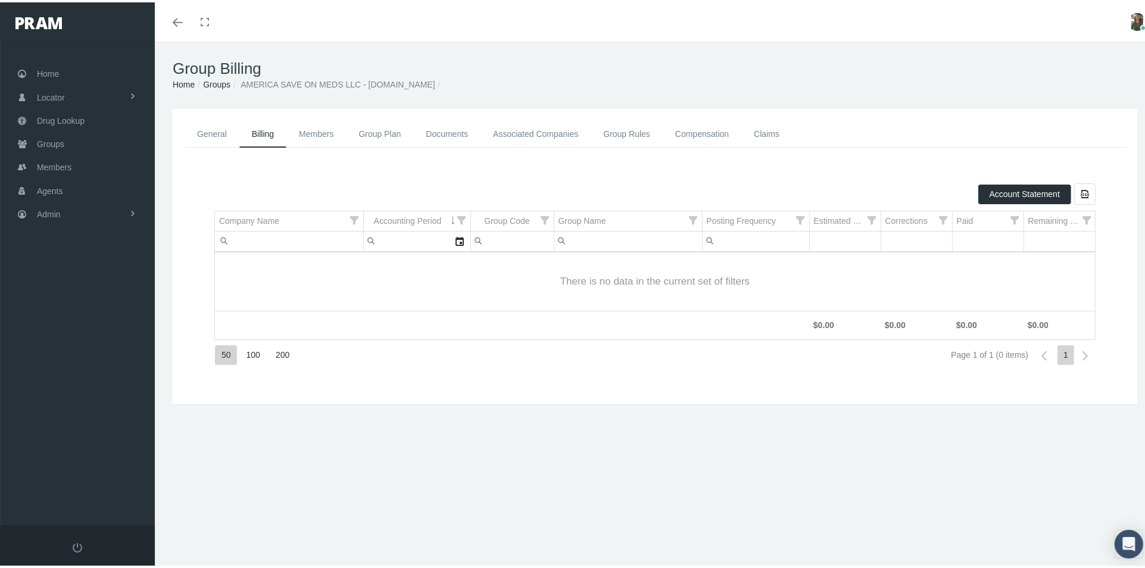
click at [312, 129] on link "Members" at bounding box center [316, 132] width 60 height 27
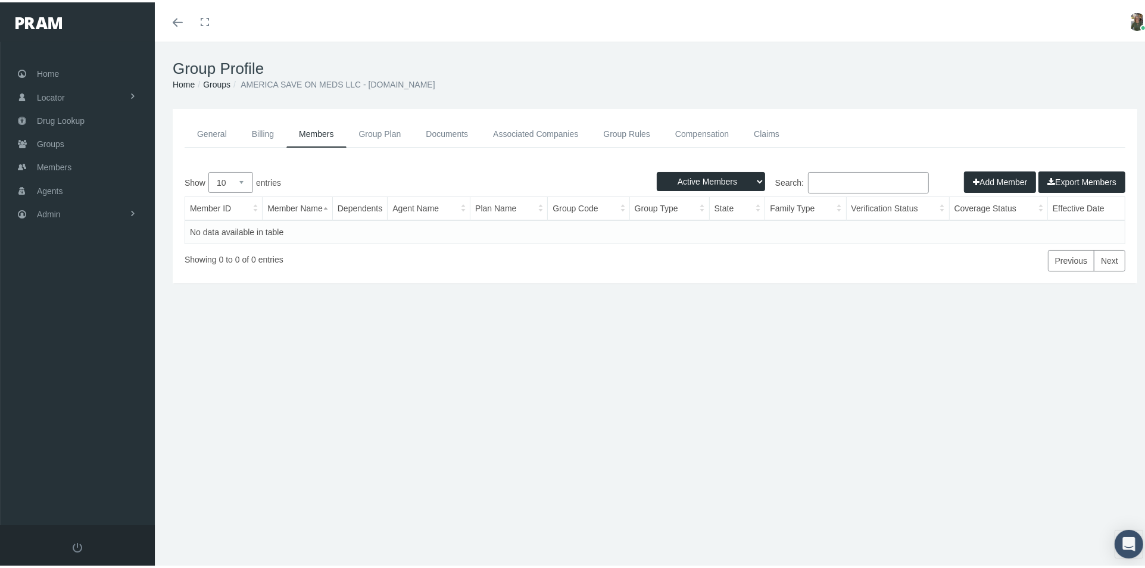
click at [438, 133] on link "Documents" at bounding box center [446, 132] width 67 height 27
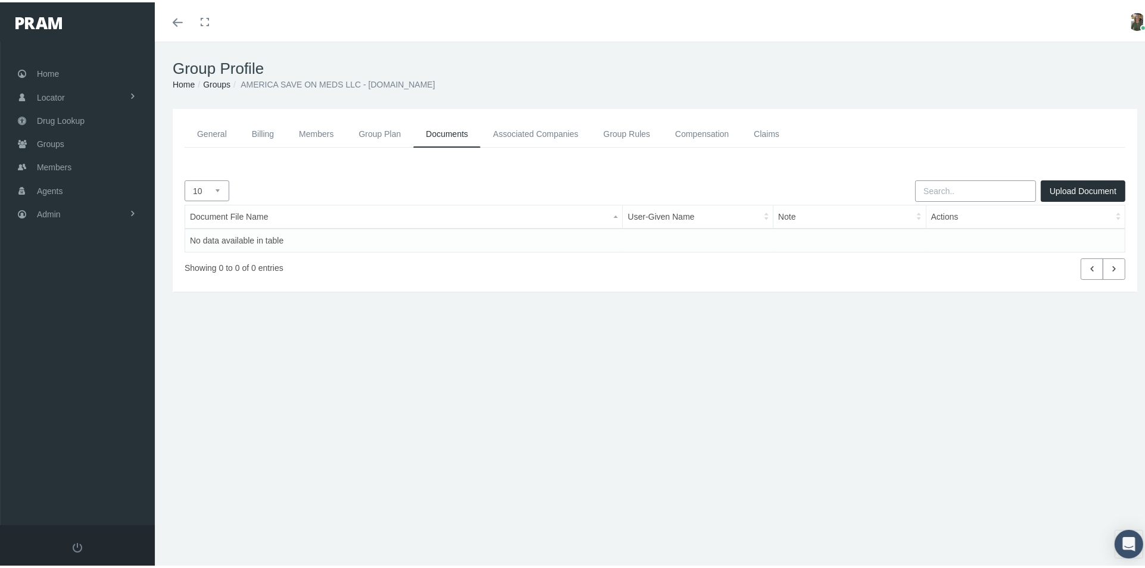
click at [508, 133] on link "Associated Companies" at bounding box center [536, 132] width 110 height 27
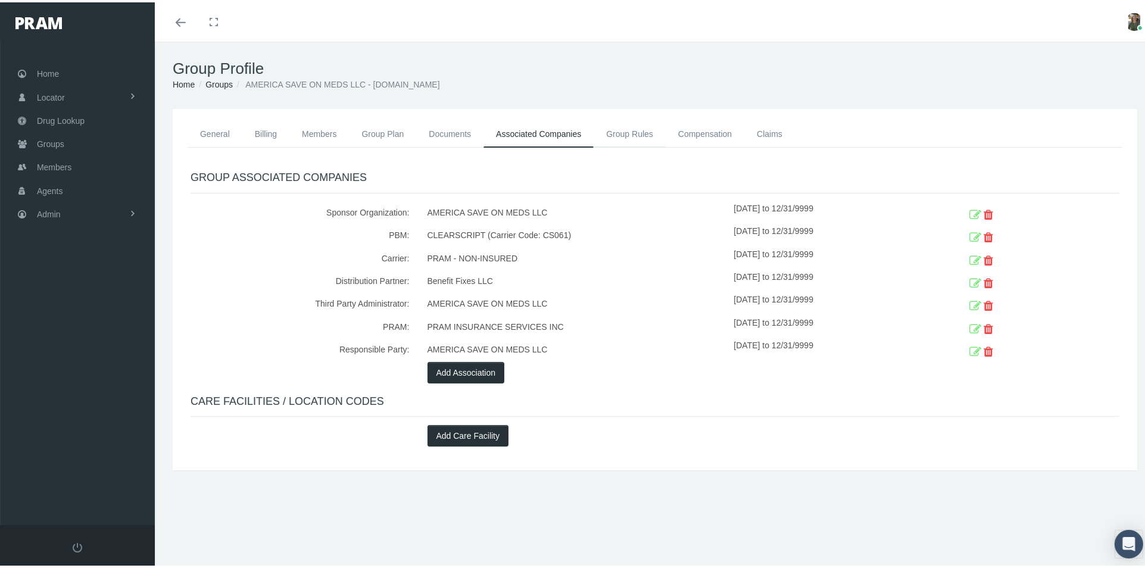
click at [626, 133] on link "Group Rules" at bounding box center [630, 132] width 72 height 26
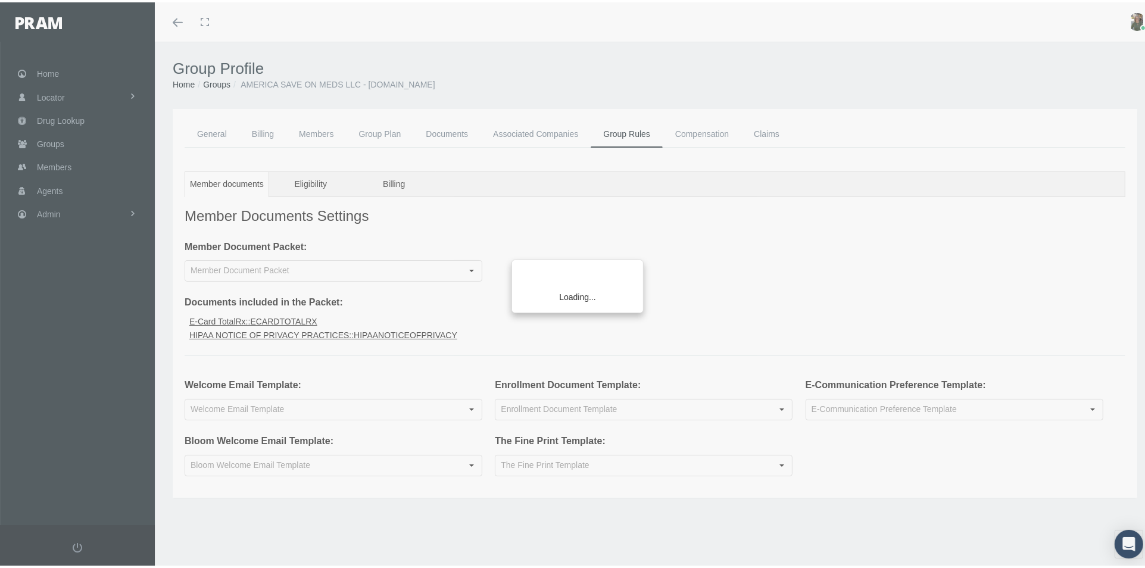
type input "Welcome Email Non-Insured [DOMAIN_NAME] Group"
click at [693, 132] on div "Loading..." at bounding box center [572, 284] width 1145 height 568
type input "ClearScript Non-Insured TotalRx"
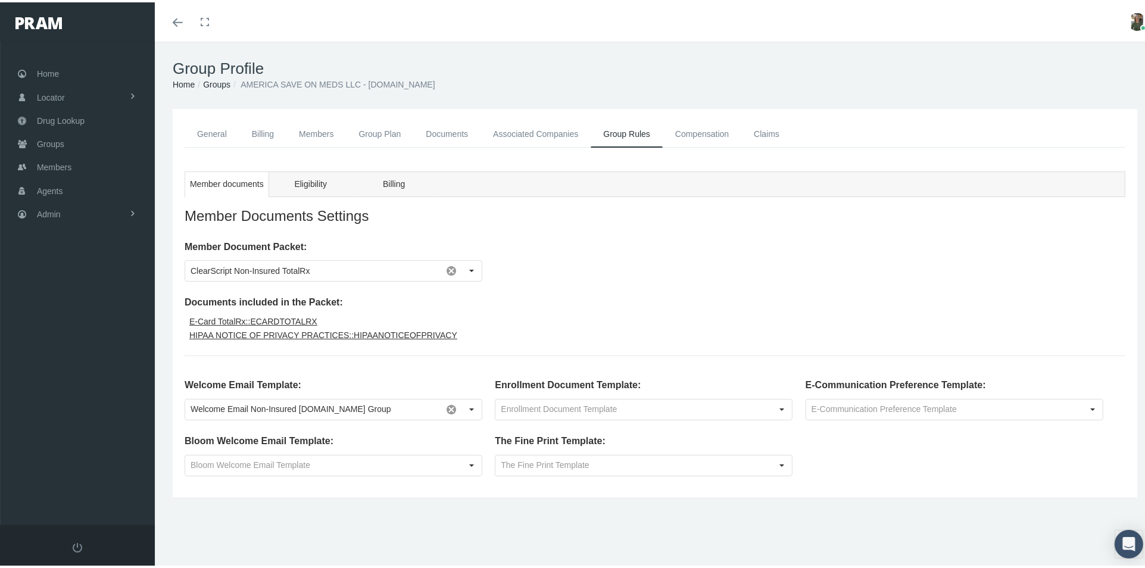
click at [693, 132] on link "Compensation" at bounding box center [702, 132] width 79 height 27
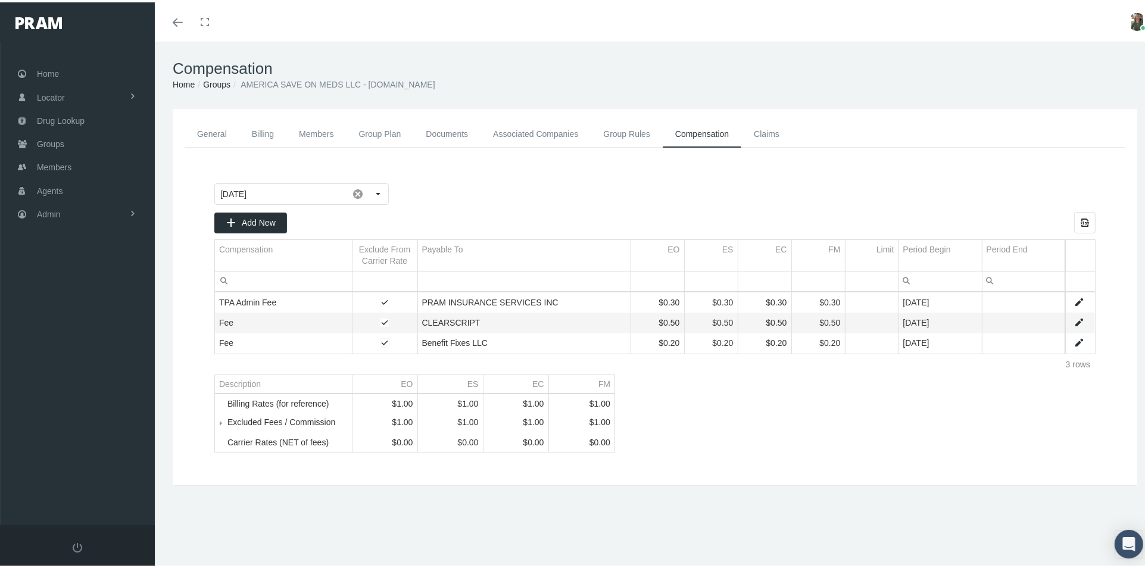
click at [766, 131] on link "Claims" at bounding box center [767, 132] width 51 height 27
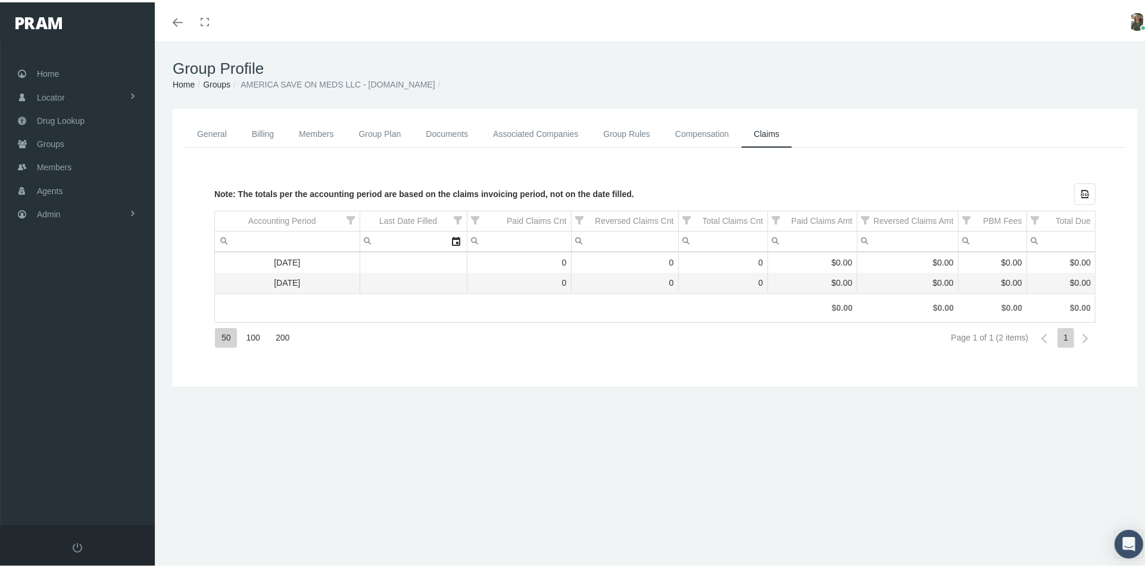
click at [217, 136] on link "General" at bounding box center [212, 132] width 55 height 27
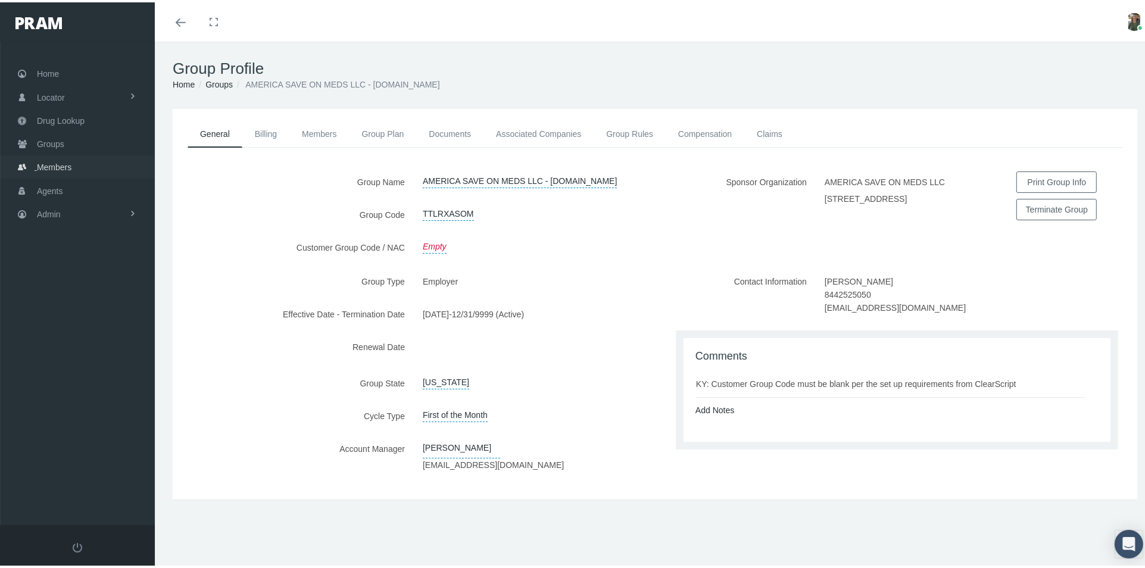
click at [51, 158] on span "Members" at bounding box center [54, 165] width 35 height 23
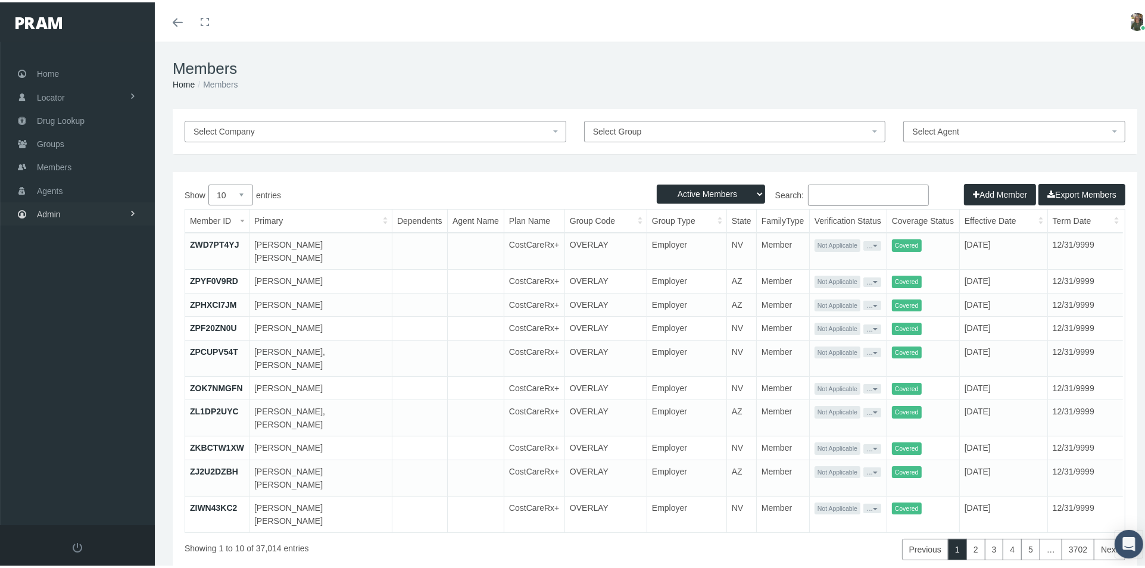
click at [47, 207] on span "Admin" at bounding box center [49, 212] width 24 height 23
click at [61, 469] on span "Reports" at bounding box center [63, 479] width 29 height 20
click at [68, 422] on span "Reports" at bounding box center [60, 432] width 29 height 20
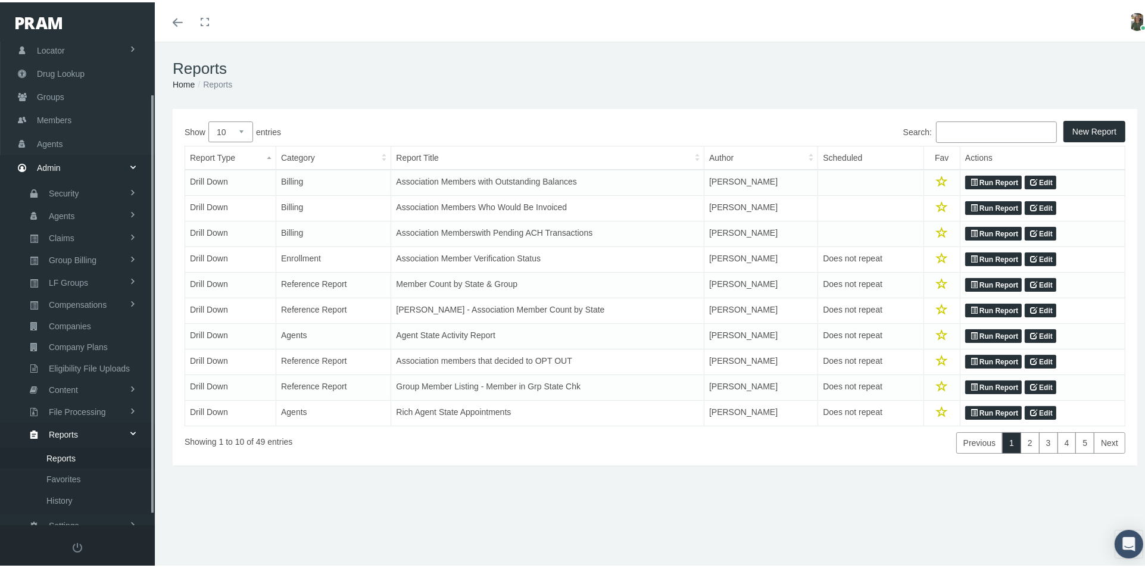
scroll to position [72, 0]
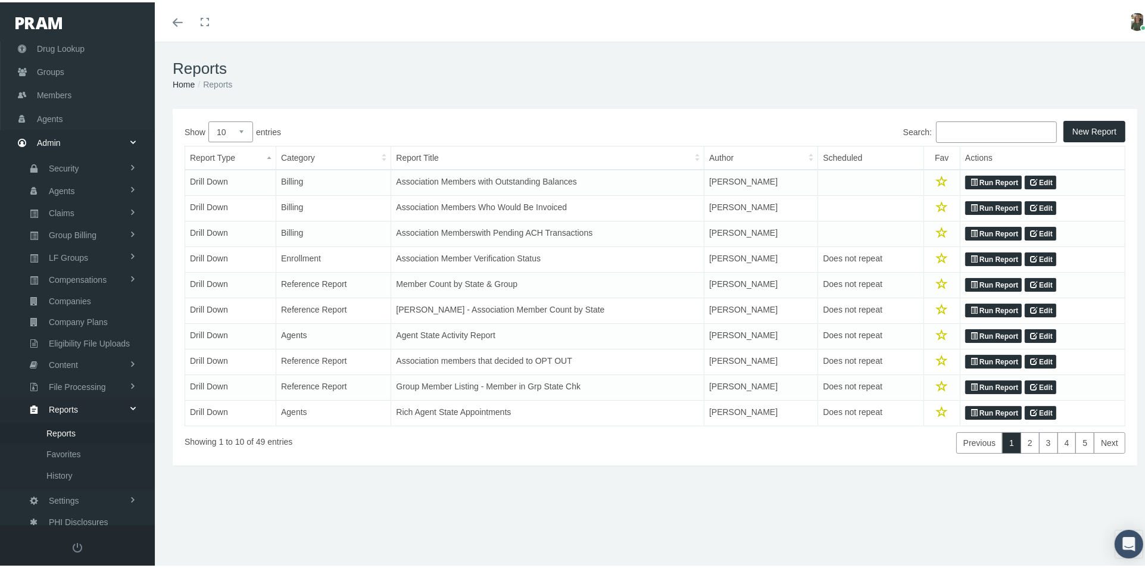
click at [970, 257] on link "Run Report" at bounding box center [993, 257] width 57 height 14
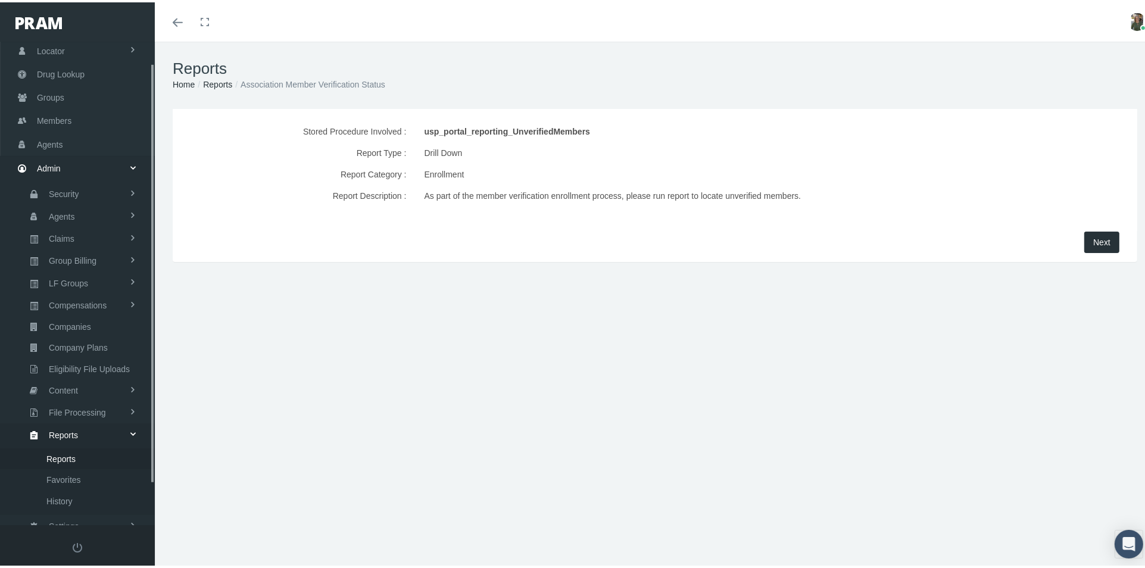
scroll to position [72, 0]
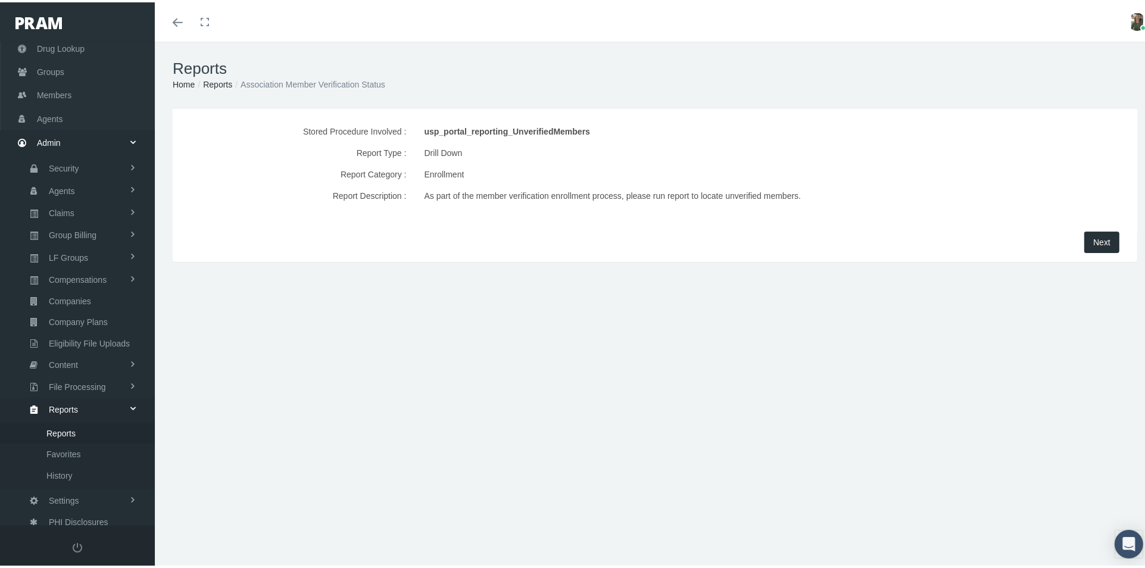
click at [1085, 245] on button "Next" at bounding box center [1102, 239] width 35 height 21
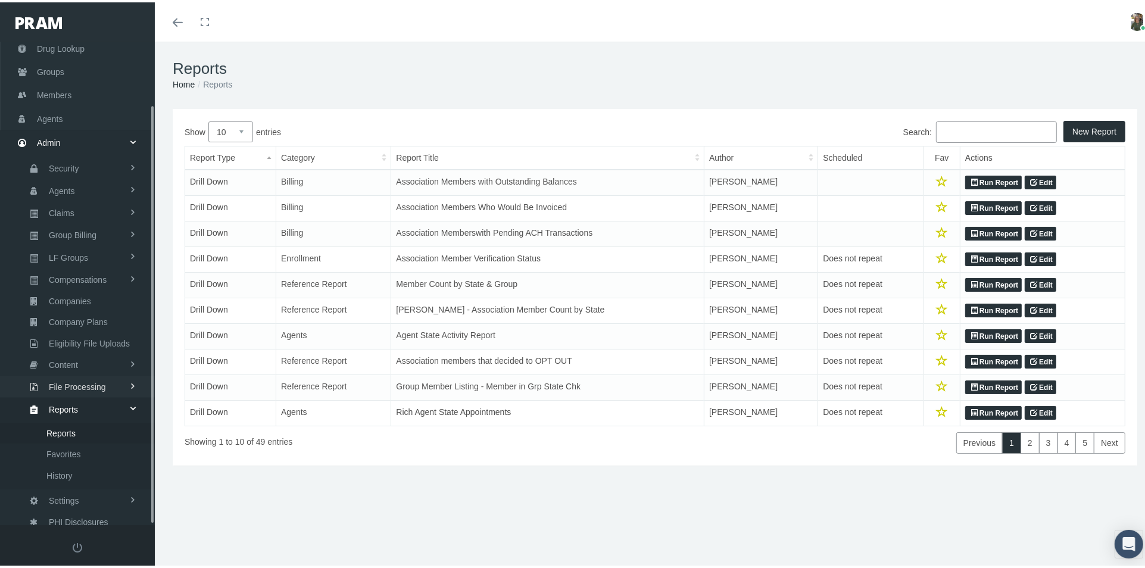
click at [86, 375] on span "File Processing" at bounding box center [77, 385] width 57 height 20
click at [74, 420] on span "Import/Export" at bounding box center [71, 430] width 50 height 20
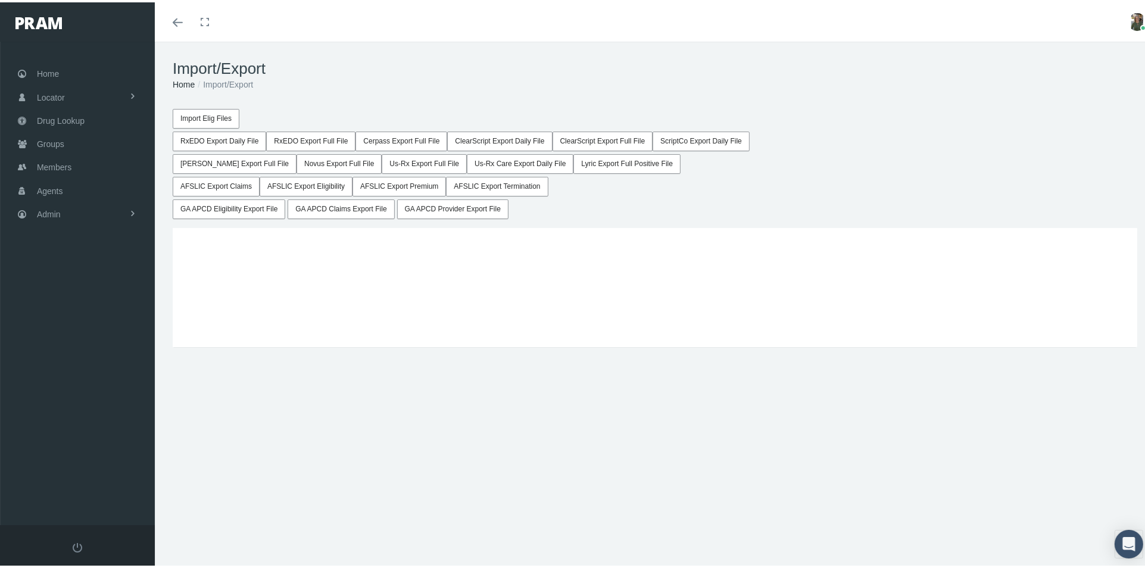
click at [173, 20] on icon "Toggle menubar" at bounding box center [178, 20] width 10 height 7
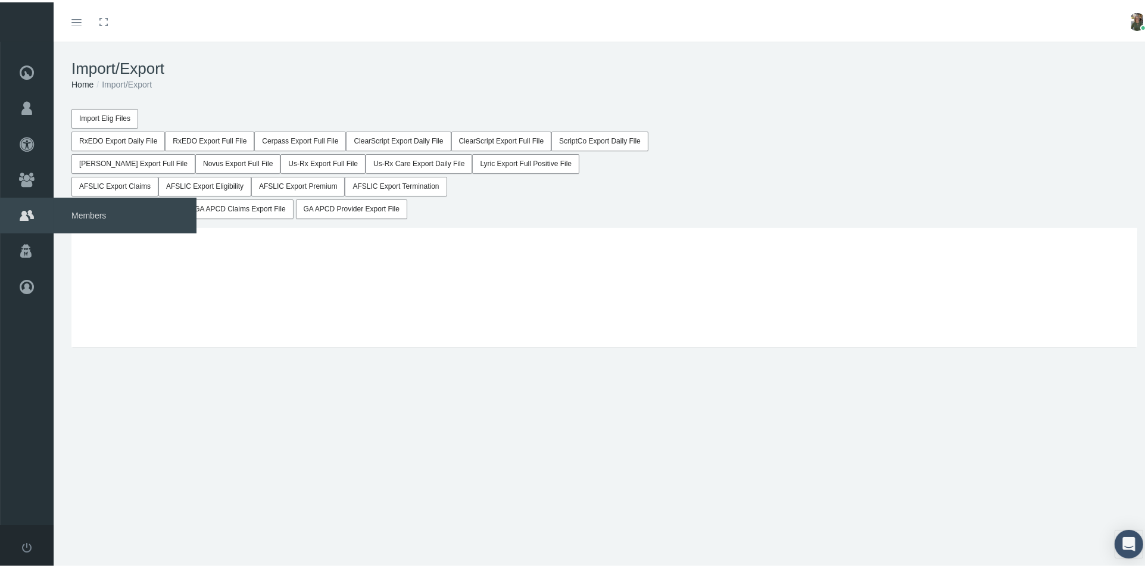
click at [71, 216] on span "Members" at bounding box center [125, 213] width 143 height 36
